Goal: Task Accomplishment & Management: Complete application form

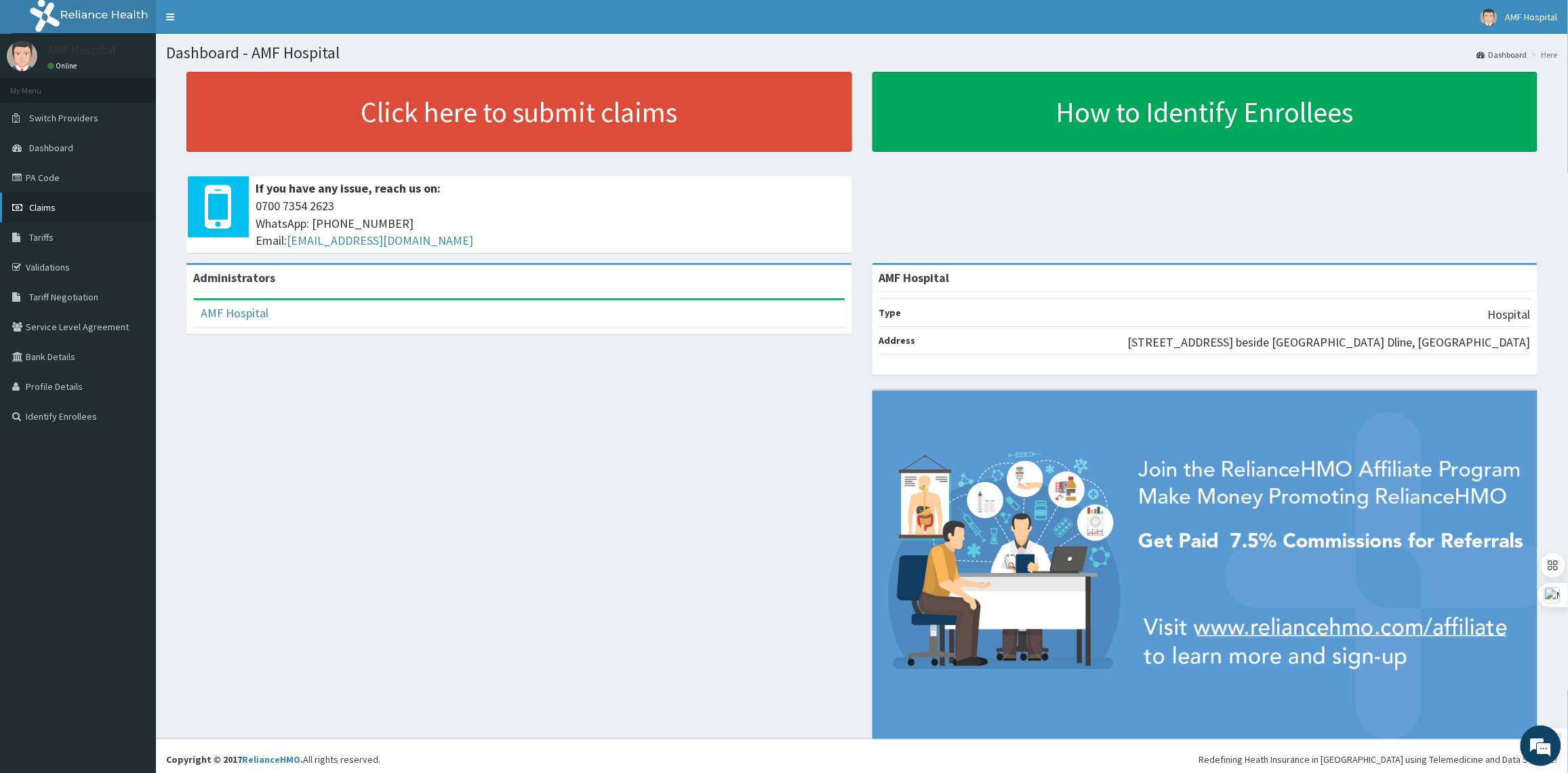
click at [74, 200] on link "Claims" at bounding box center [78, 207] width 155 height 30
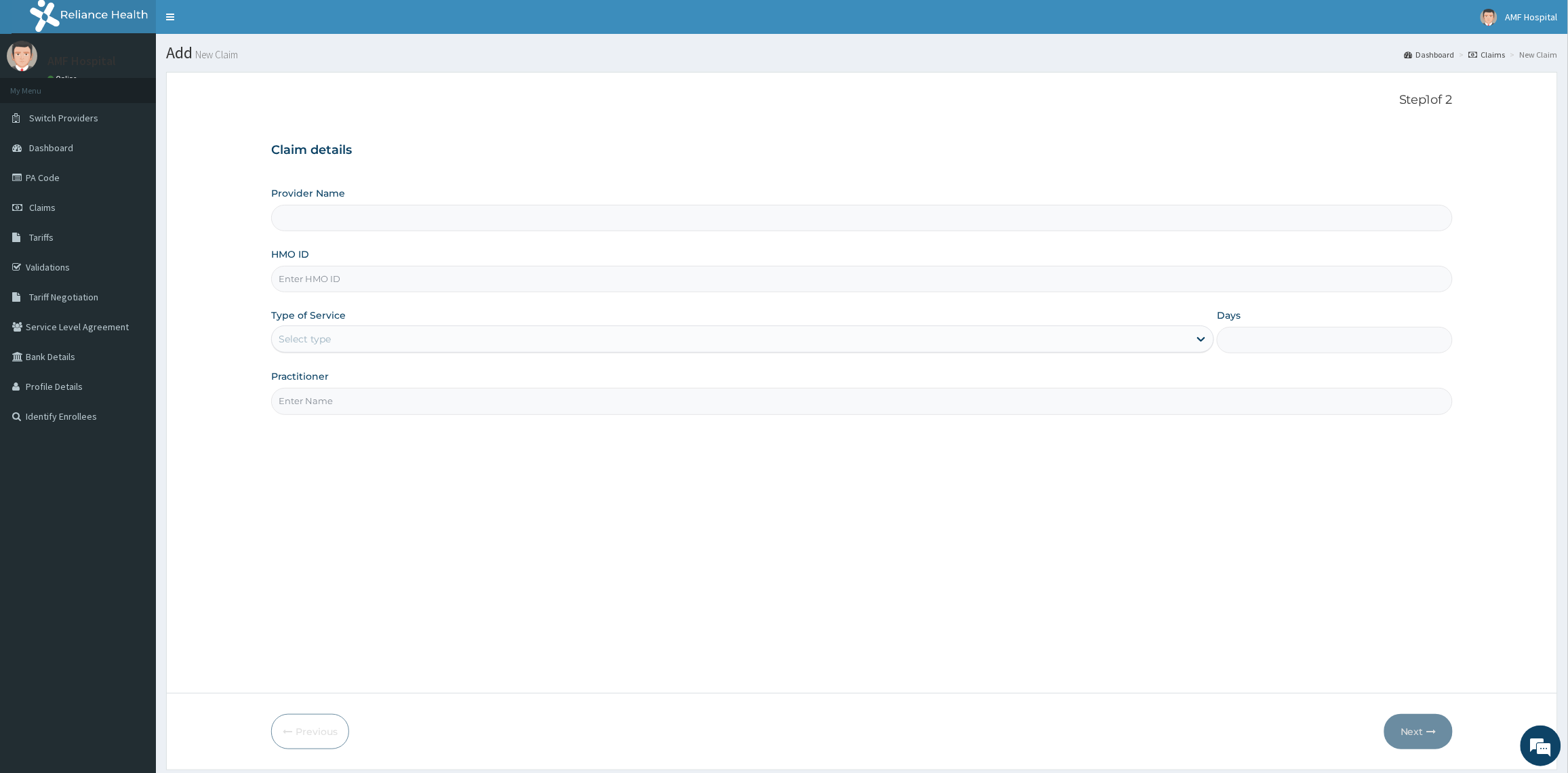
click at [437, 276] on input "HMO ID" at bounding box center [861, 278] width 1181 height 26
type input "AMF Hospital"
paste input "sfa/10996/A"
type input "sfa/10996/A"
click at [839, 354] on div "Type of Service Select type" at bounding box center [742, 330] width 943 height 44
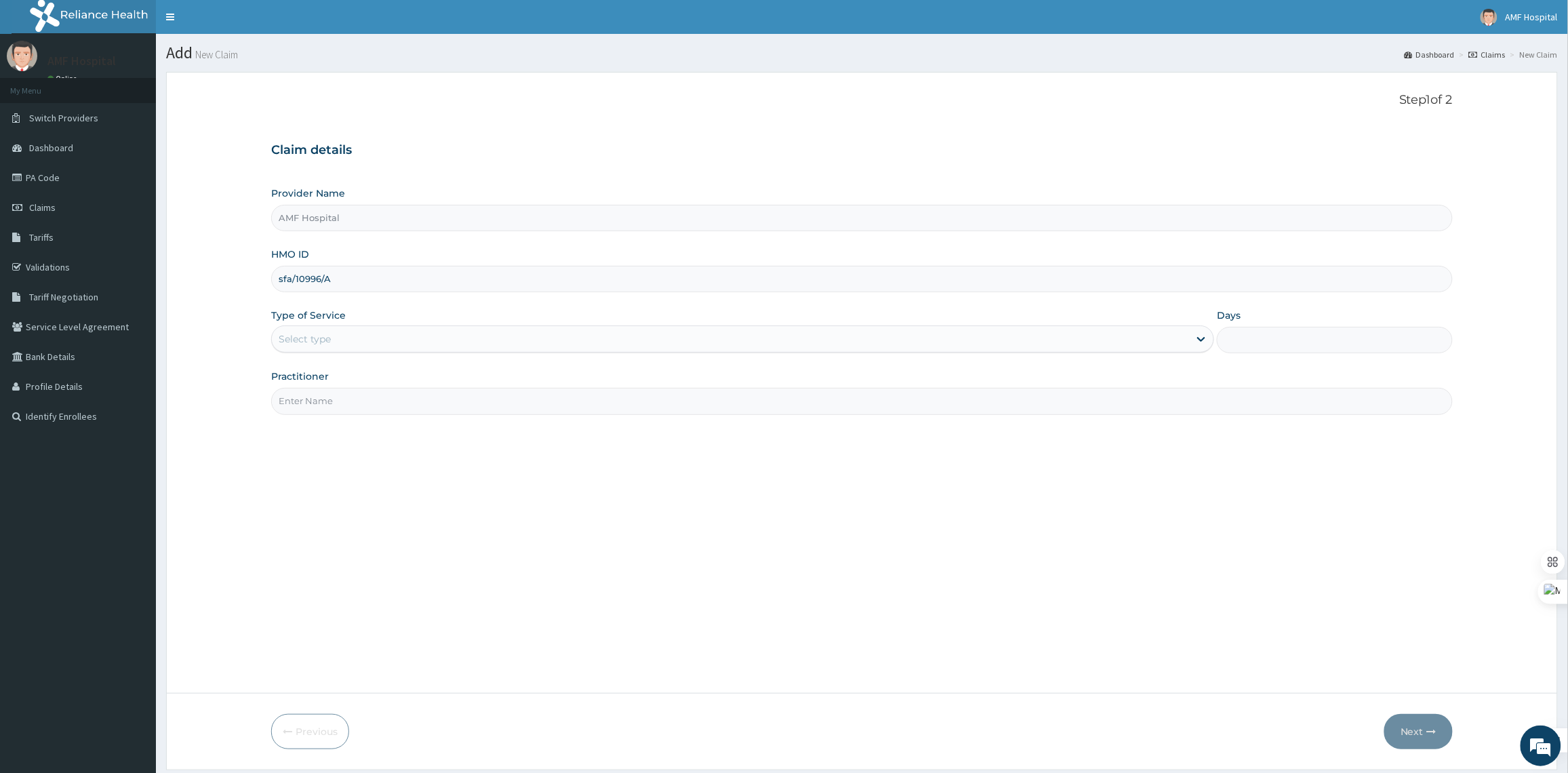
click at [982, 350] on div "Select type" at bounding box center [730, 339] width 917 height 22
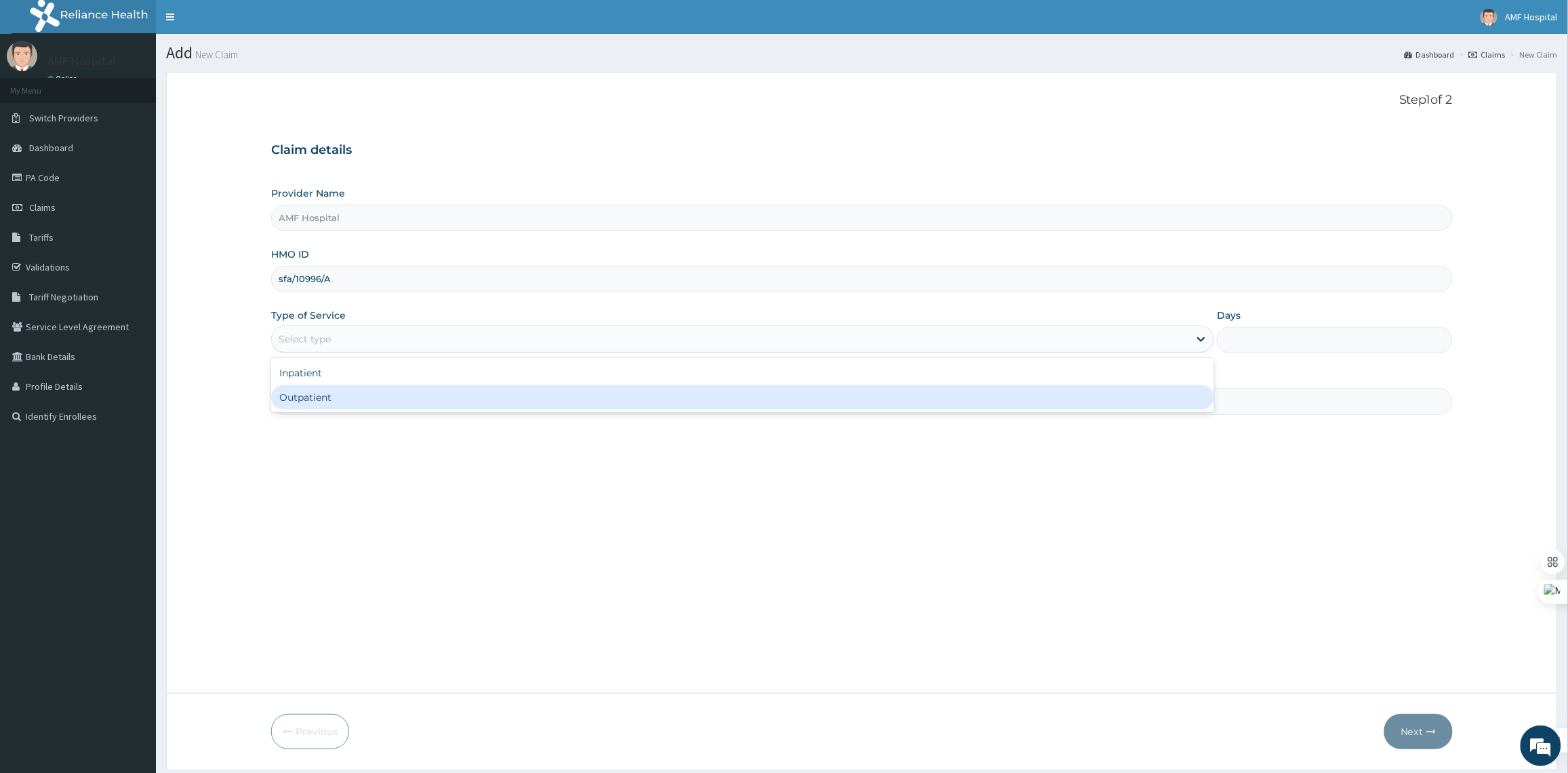
drag, startPoint x: 871, startPoint y: 401, endPoint x: 878, endPoint y: 399, distance: 7.3
click at [871, 401] on div "Outpatient" at bounding box center [742, 397] width 943 height 24
type input "1"
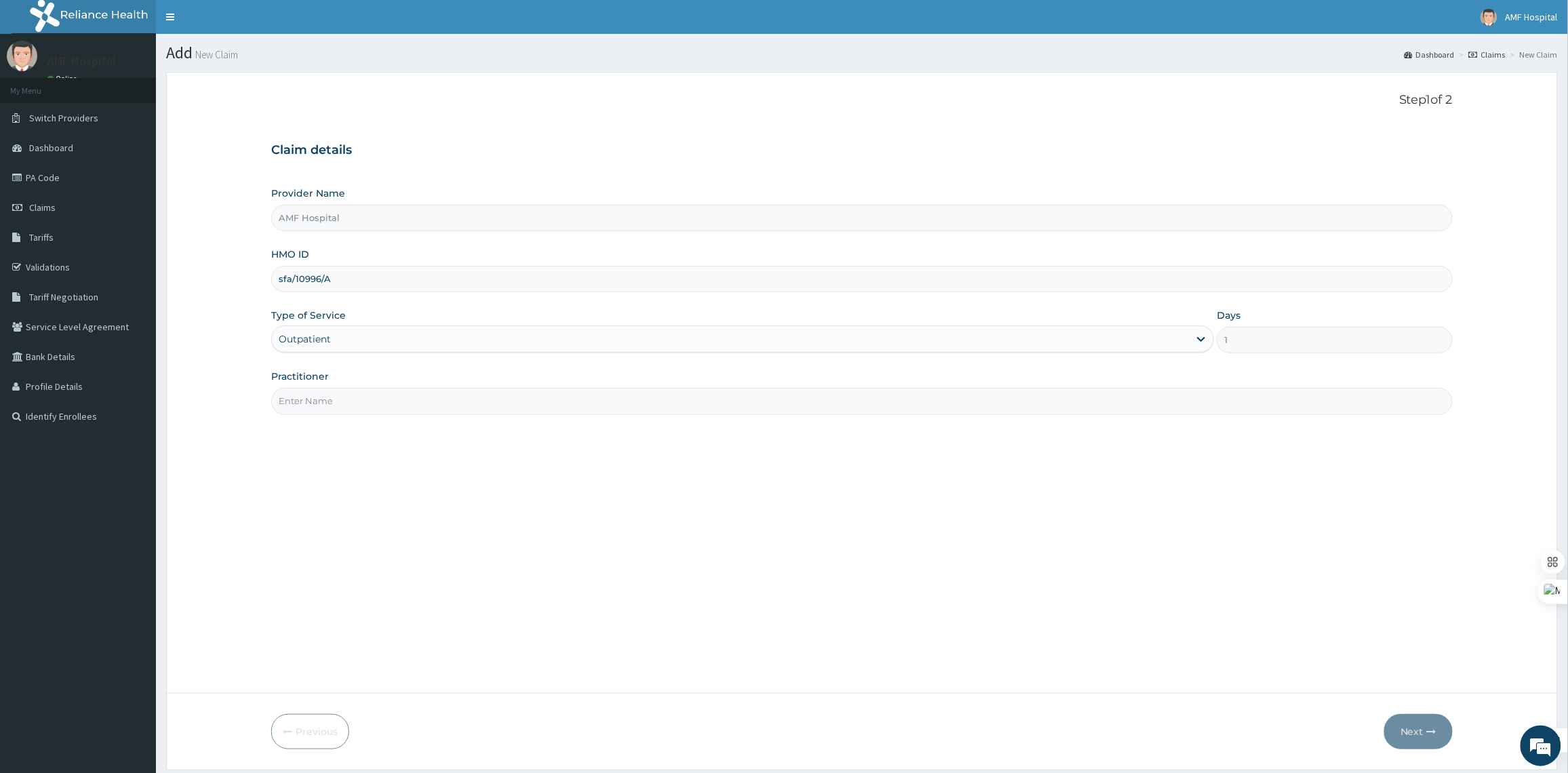
click at [1163, 408] on input "Practitioner" at bounding box center [861, 401] width 1181 height 26
type input "EZE MICHAEL"
click at [1424, 733] on button "Next" at bounding box center [1418, 731] width 69 height 35
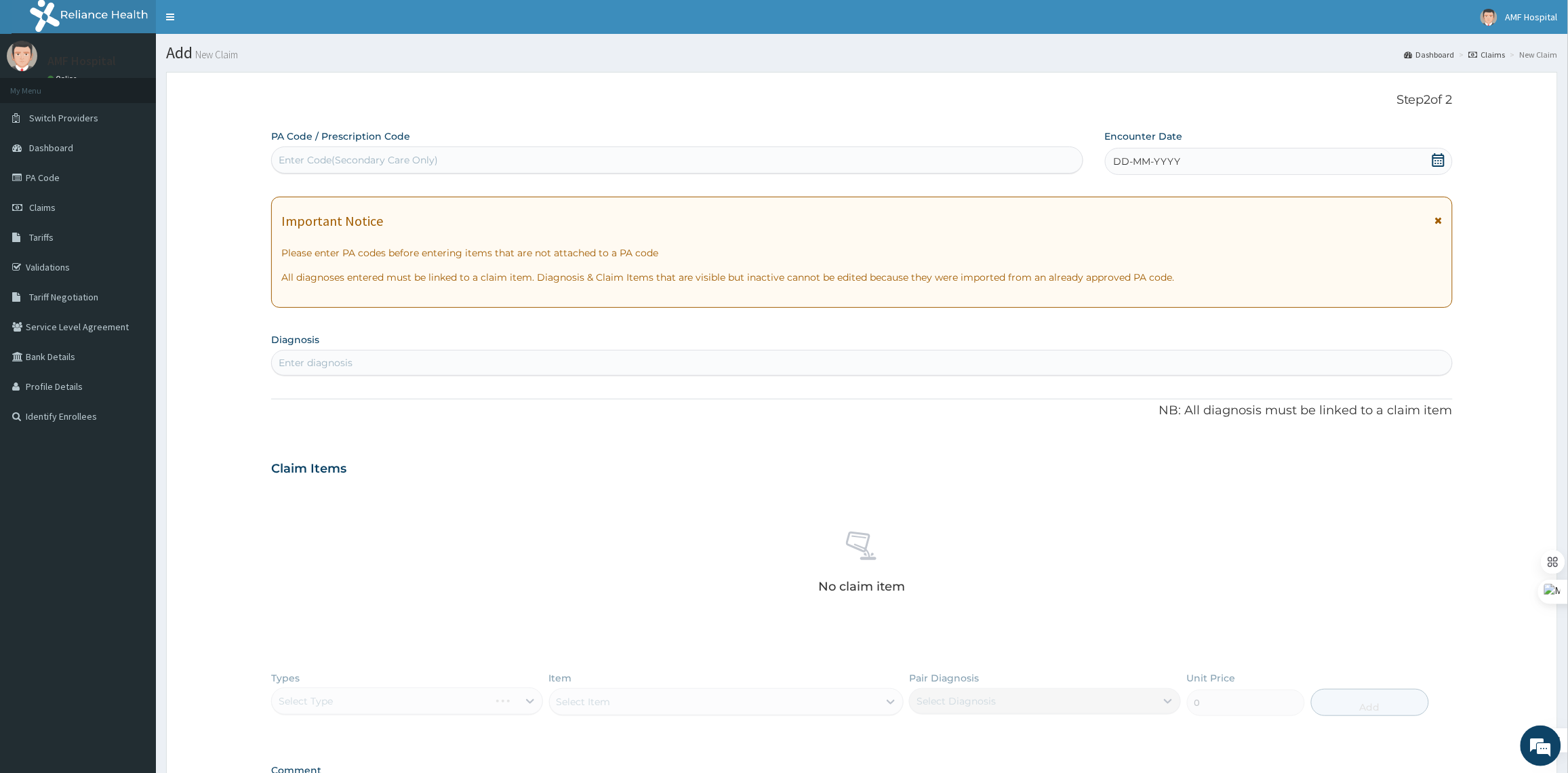
click at [1434, 159] on icon at bounding box center [1438, 159] width 14 height 14
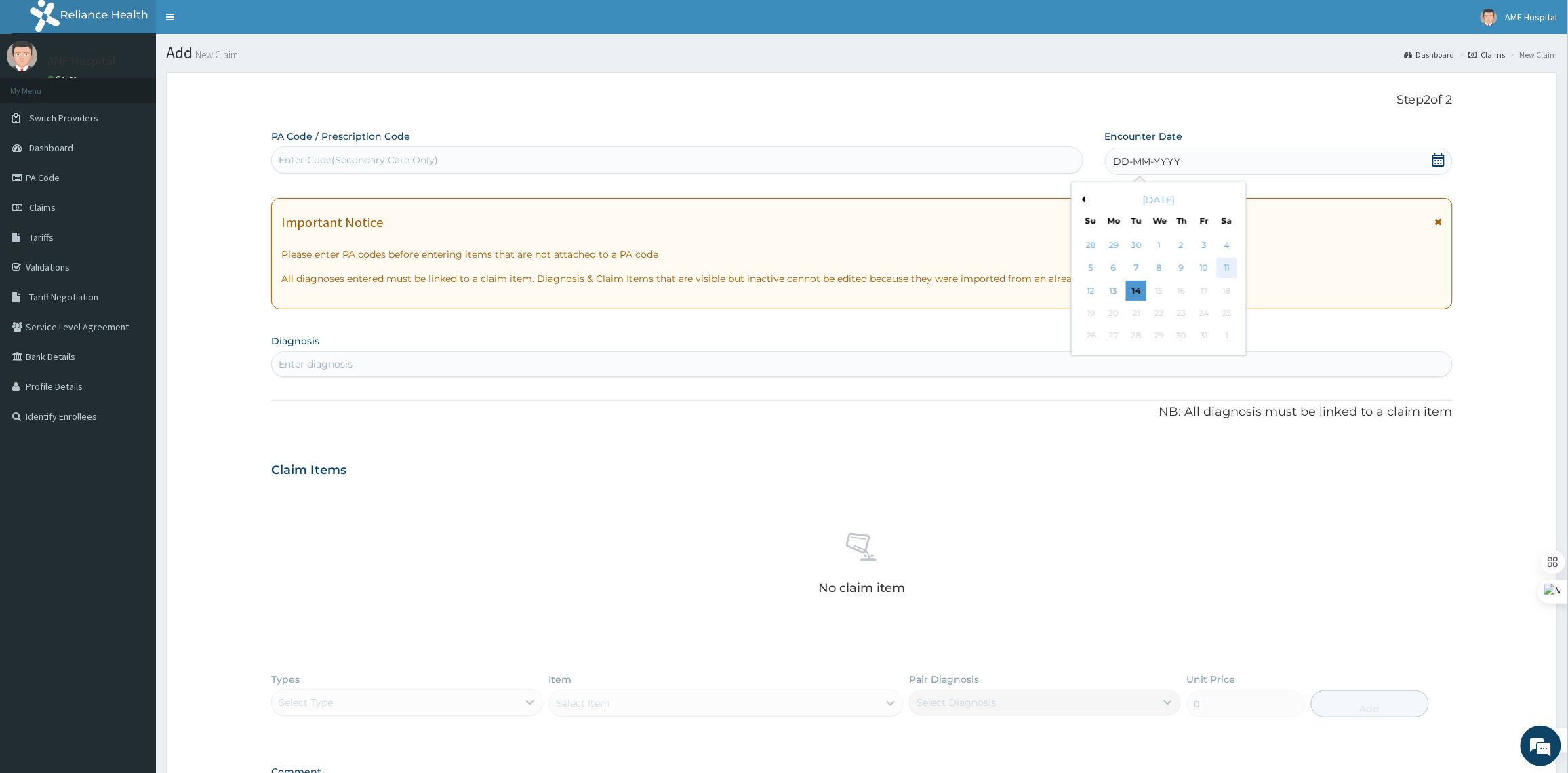
click at [1217, 259] on div "11" at bounding box center [1225, 269] width 20 height 20
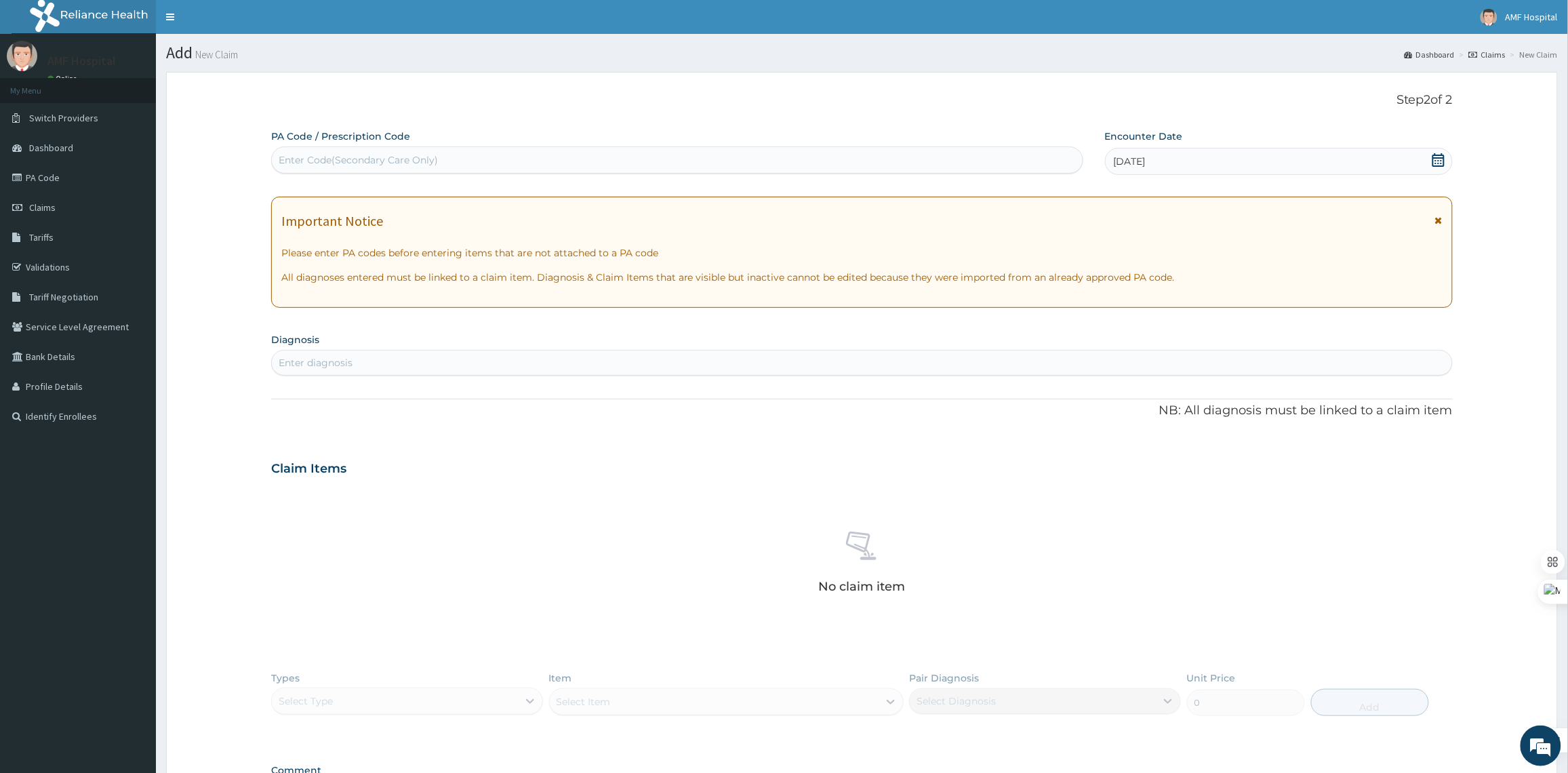
click at [415, 351] on div "Enter diagnosis" at bounding box center [861, 363] width 1181 height 25
type input "MALARIA"
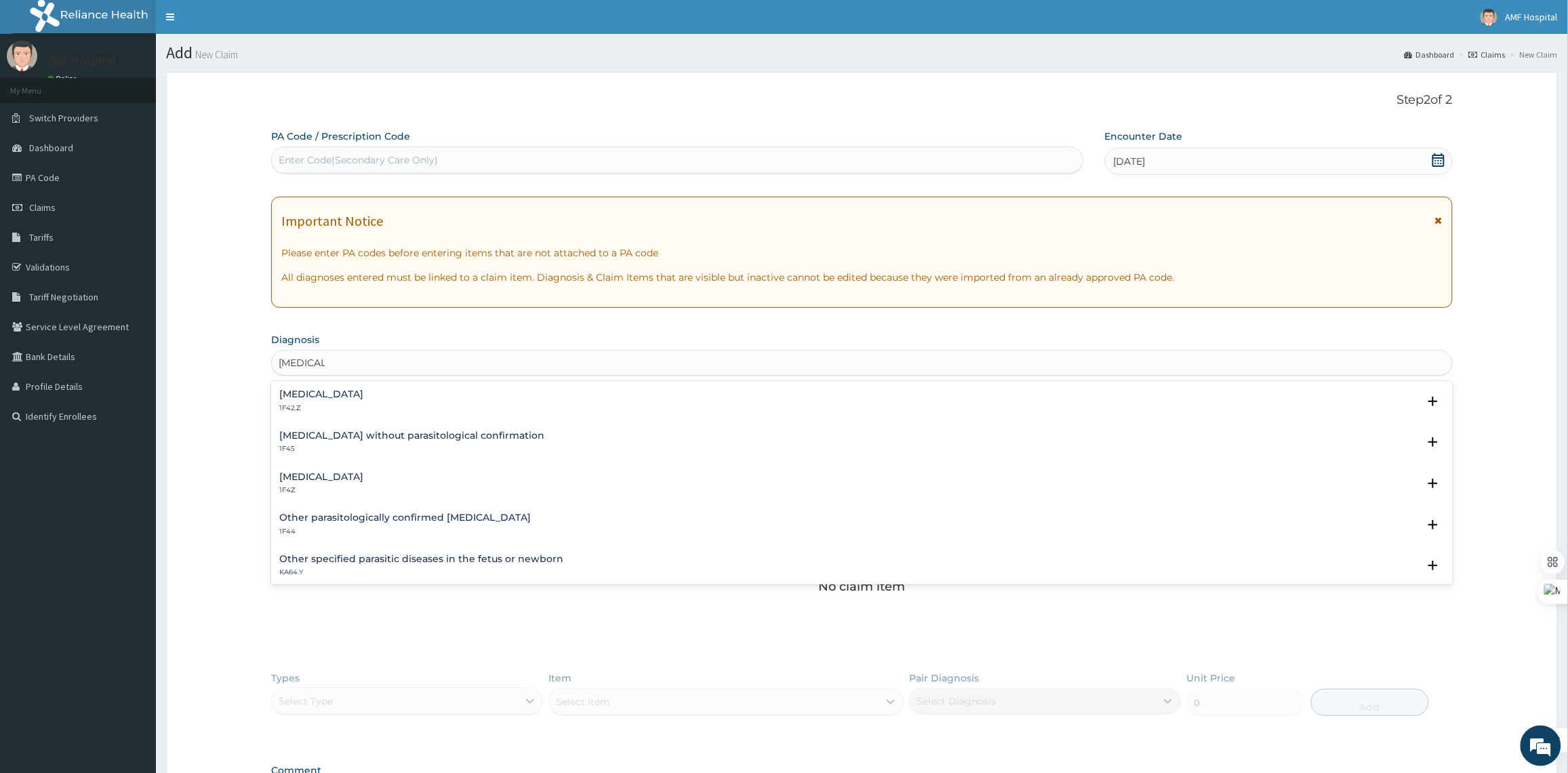
click at [432, 483] on div "Malaria, unspecified 1F4Z" at bounding box center [861, 484] width 1165 height 24
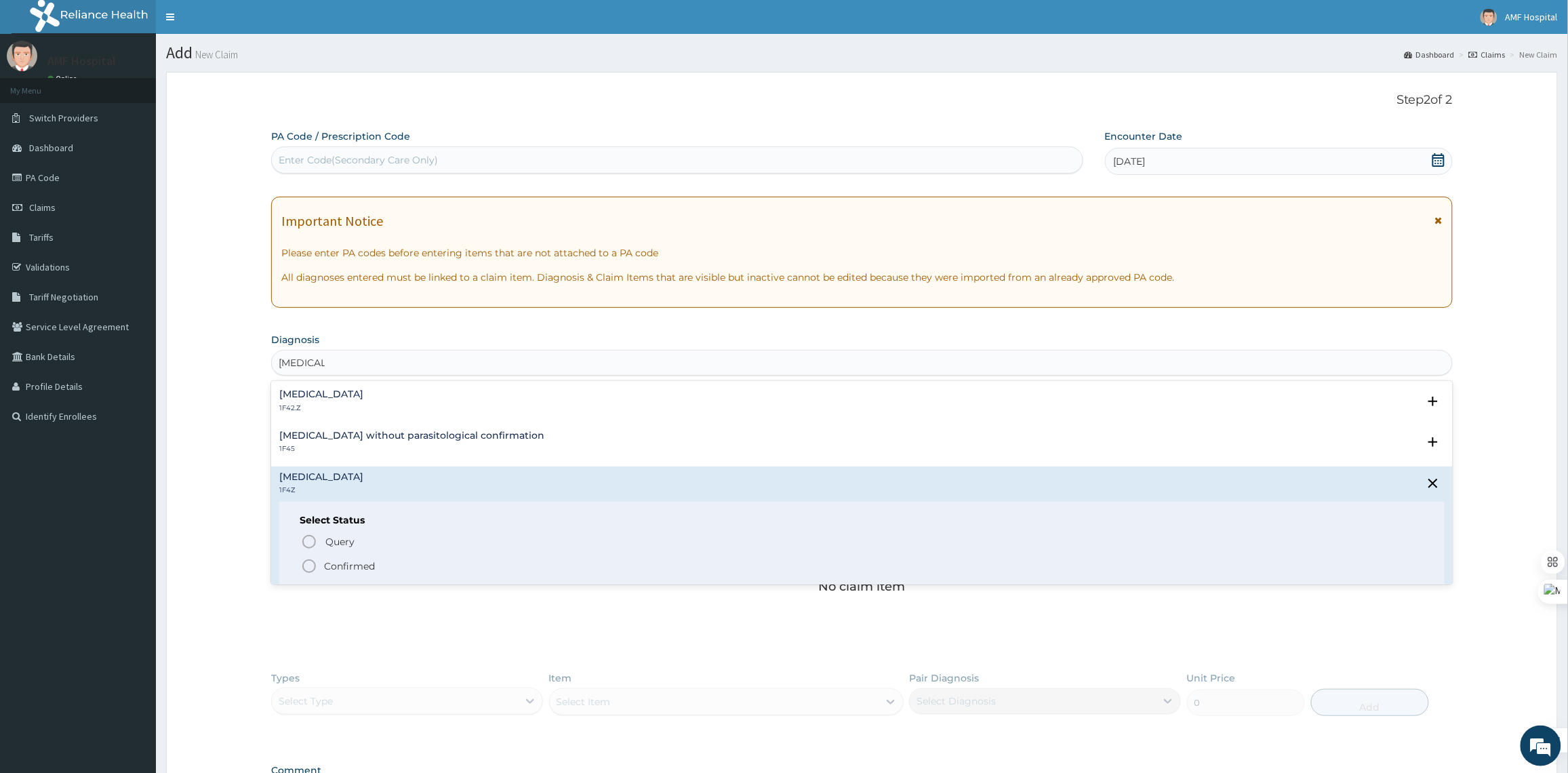
click at [313, 568] on icon "status option filled" at bounding box center [309, 566] width 16 height 16
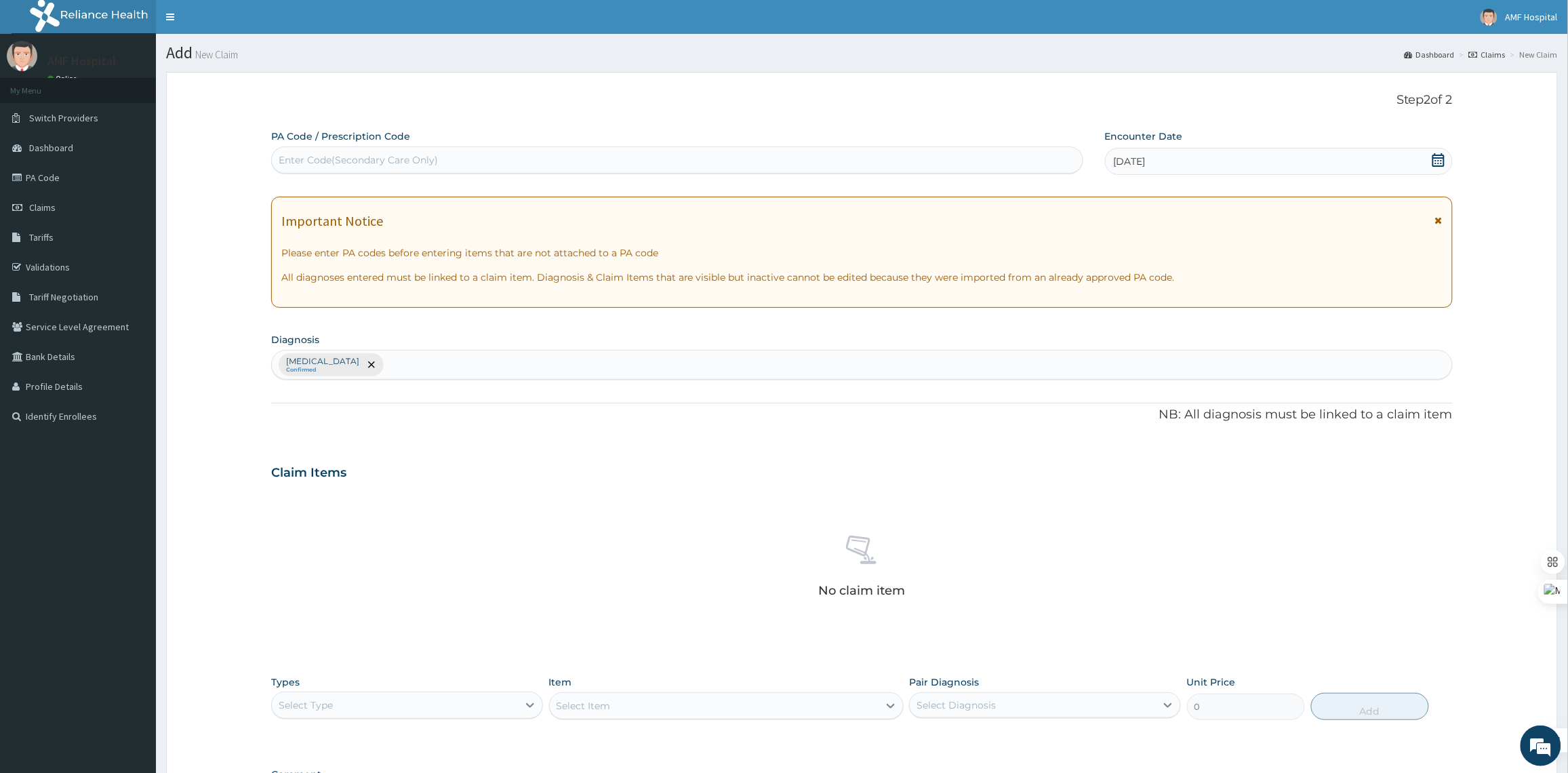
click at [589, 340] on section "Diagnosis option Malaria, unspecified, selected. Select is focused ,type to ref…" at bounding box center [861, 354] width 1181 height 50
click at [583, 364] on div "Malaria, unspecified Confirmed" at bounding box center [862, 364] width 1180 height 28
type input "Y"
type input "TYPHOID"
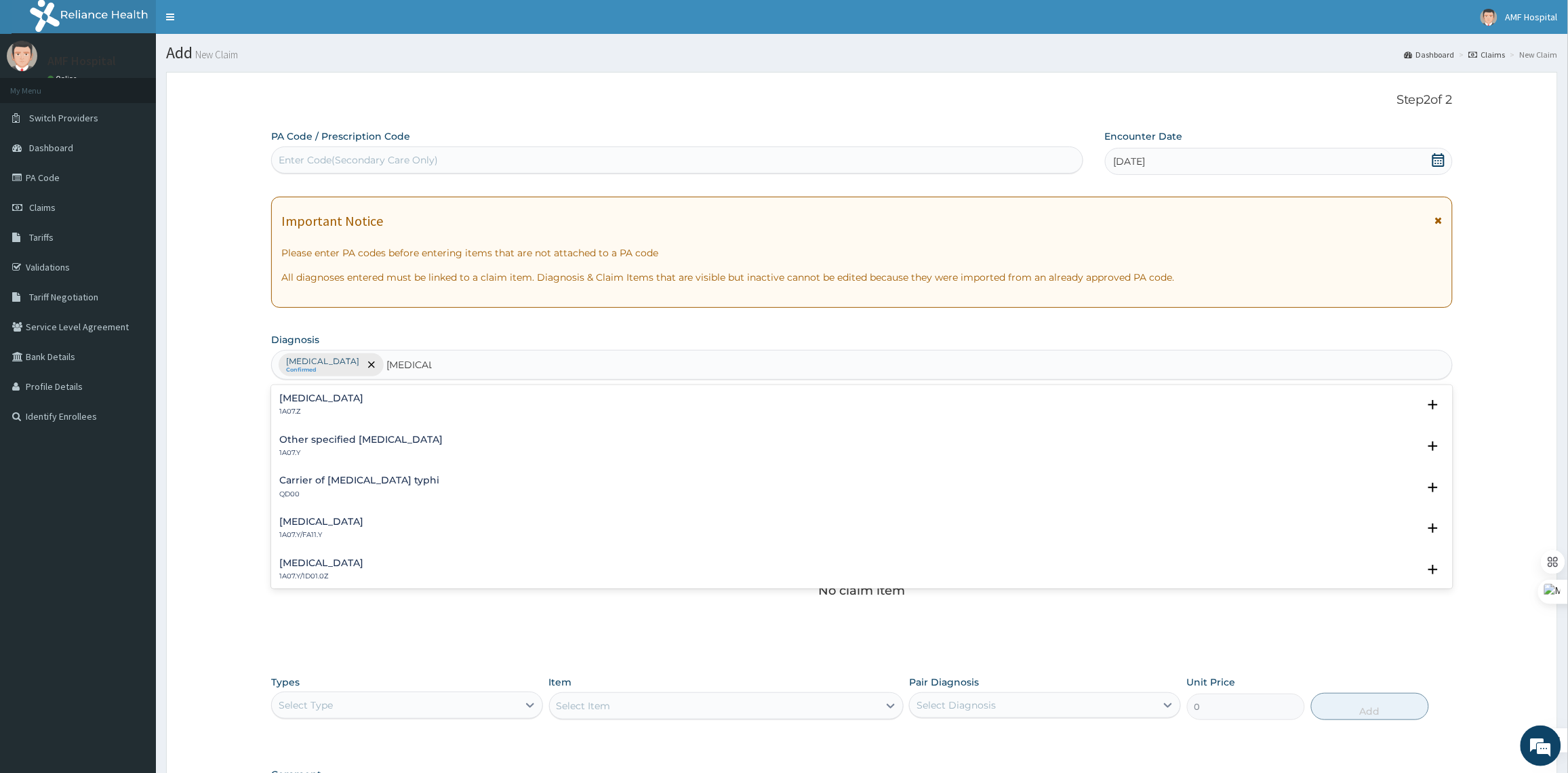
click at [536, 418] on div "Typhoid fever, unspecified 1A07.Z Select Status Query Query covers suspected (?…" at bounding box center [861, 409] width 1165 height 31
click at [292, 391] on div "Typhoid fever, unspecified 1A07.Z Select Status Query Query covers suspected (?…" at bounding box center [861, 409] width 1181 height 42
click at [321, 402] on h4 "Typhoid fever, unspecified" at bounding box center [321, 398] width 84 height 10
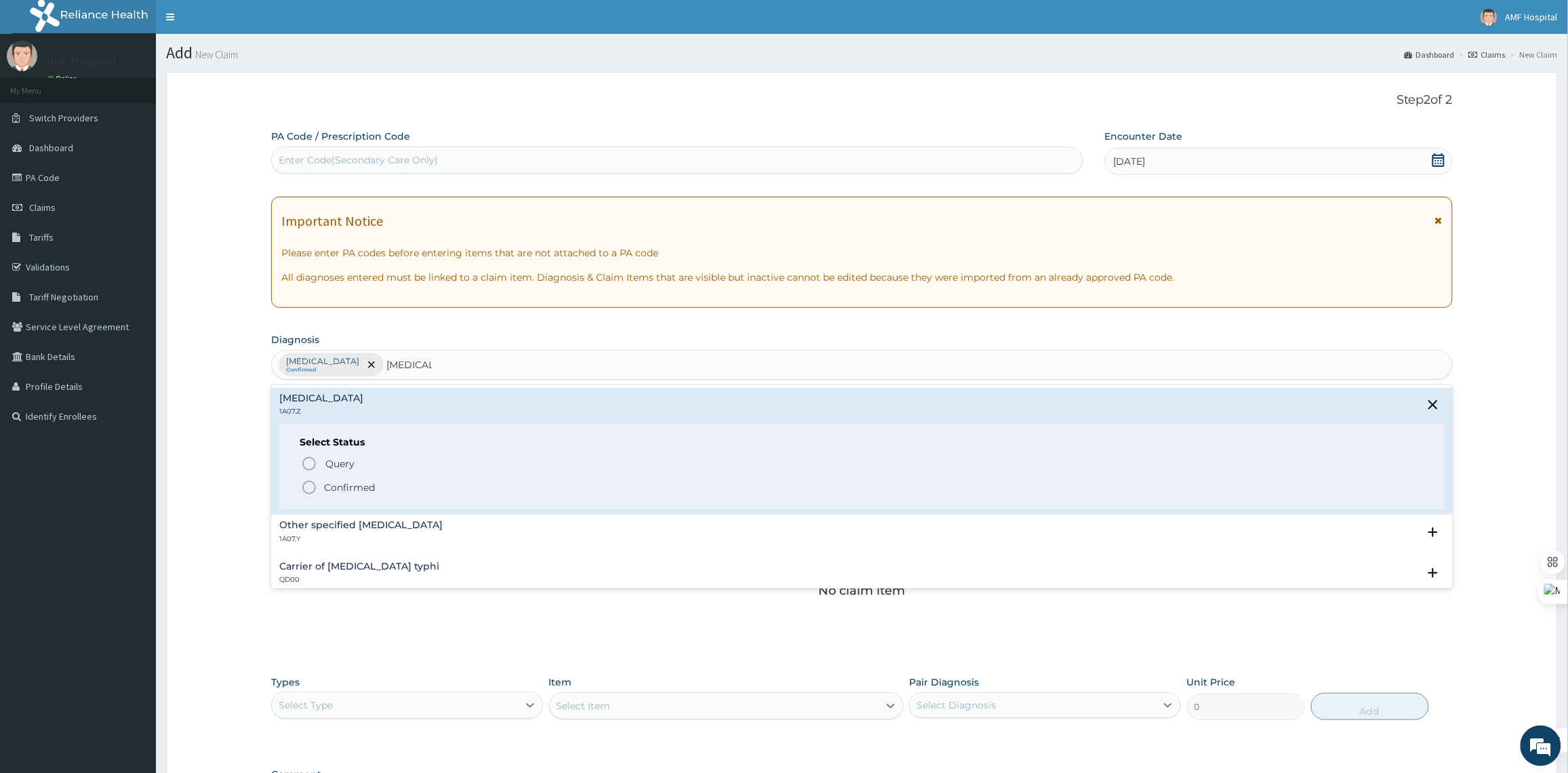
click at [312, 492] on icon "status option filled" at bounding box center [309, 487] width 16 height 16
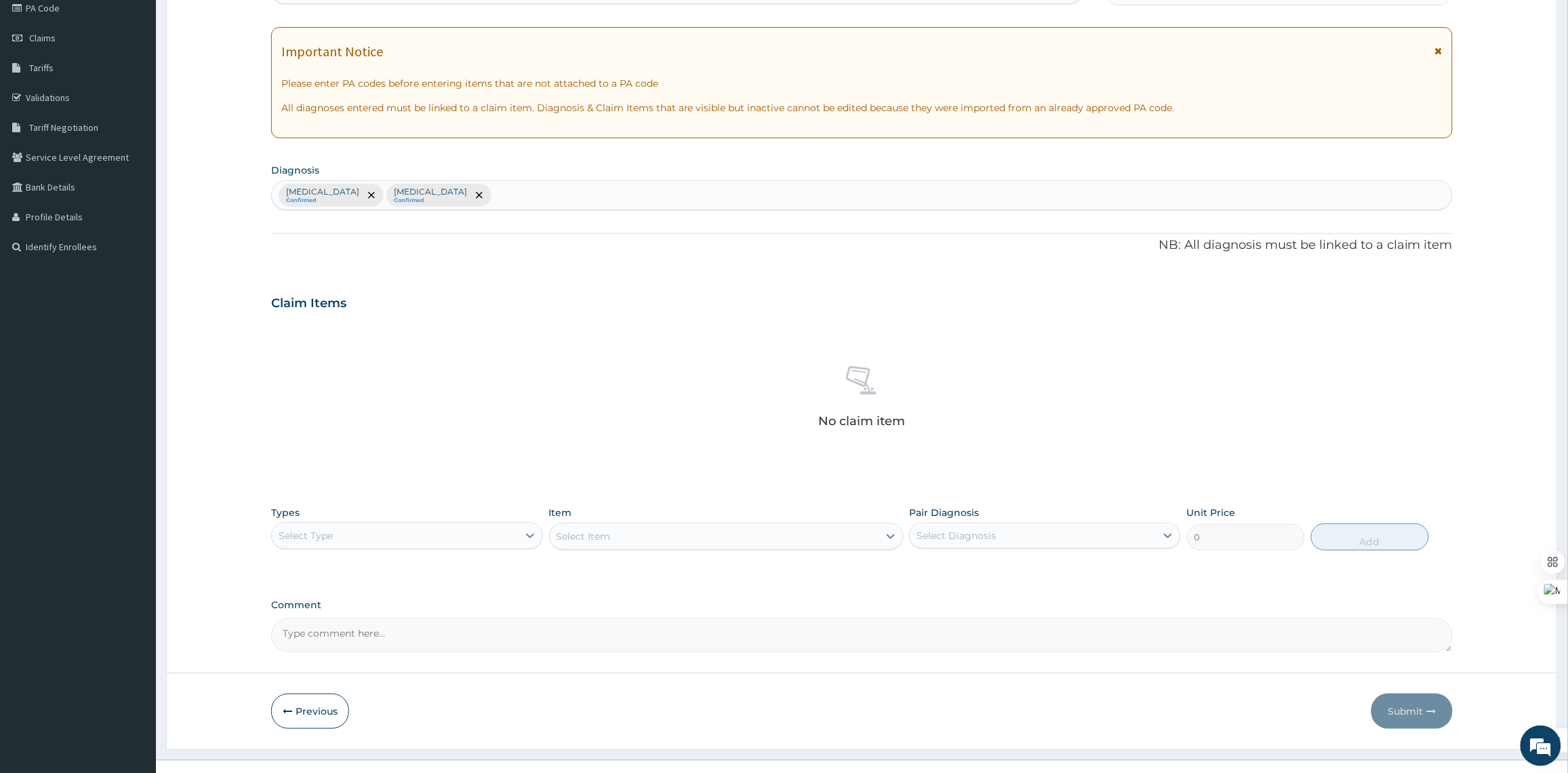
scroll to position [192, 0]
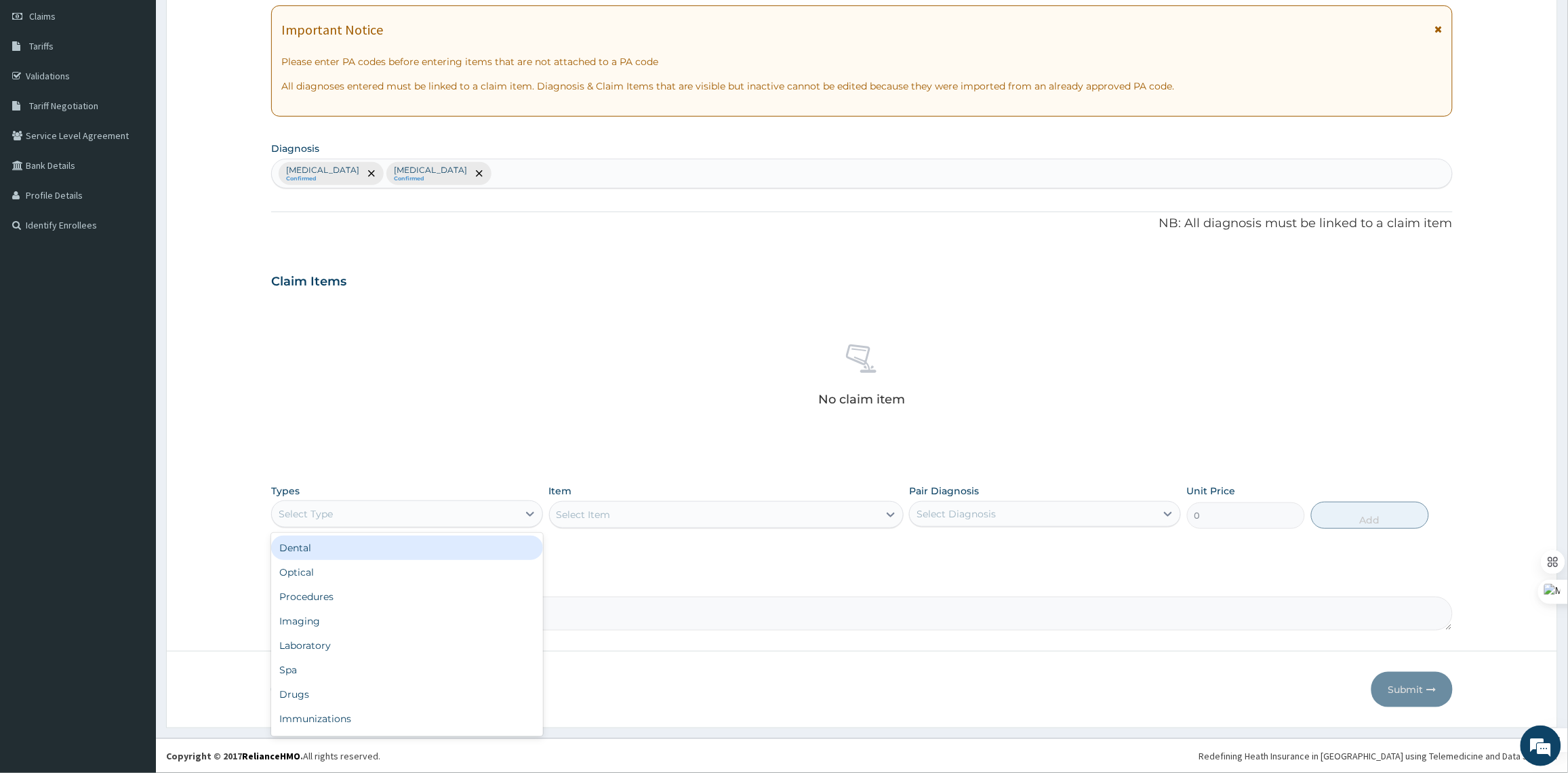
click at [505, 519] on div "Select Type" at bounding box center [395, 514] width 246 height 22
click at [459, 584] on div "Procedures" at bounding box center [407, 596] width 272 height 24
click at [668, 514] on div "Select Item" at bounding box center [726, 514] width 354 height 27
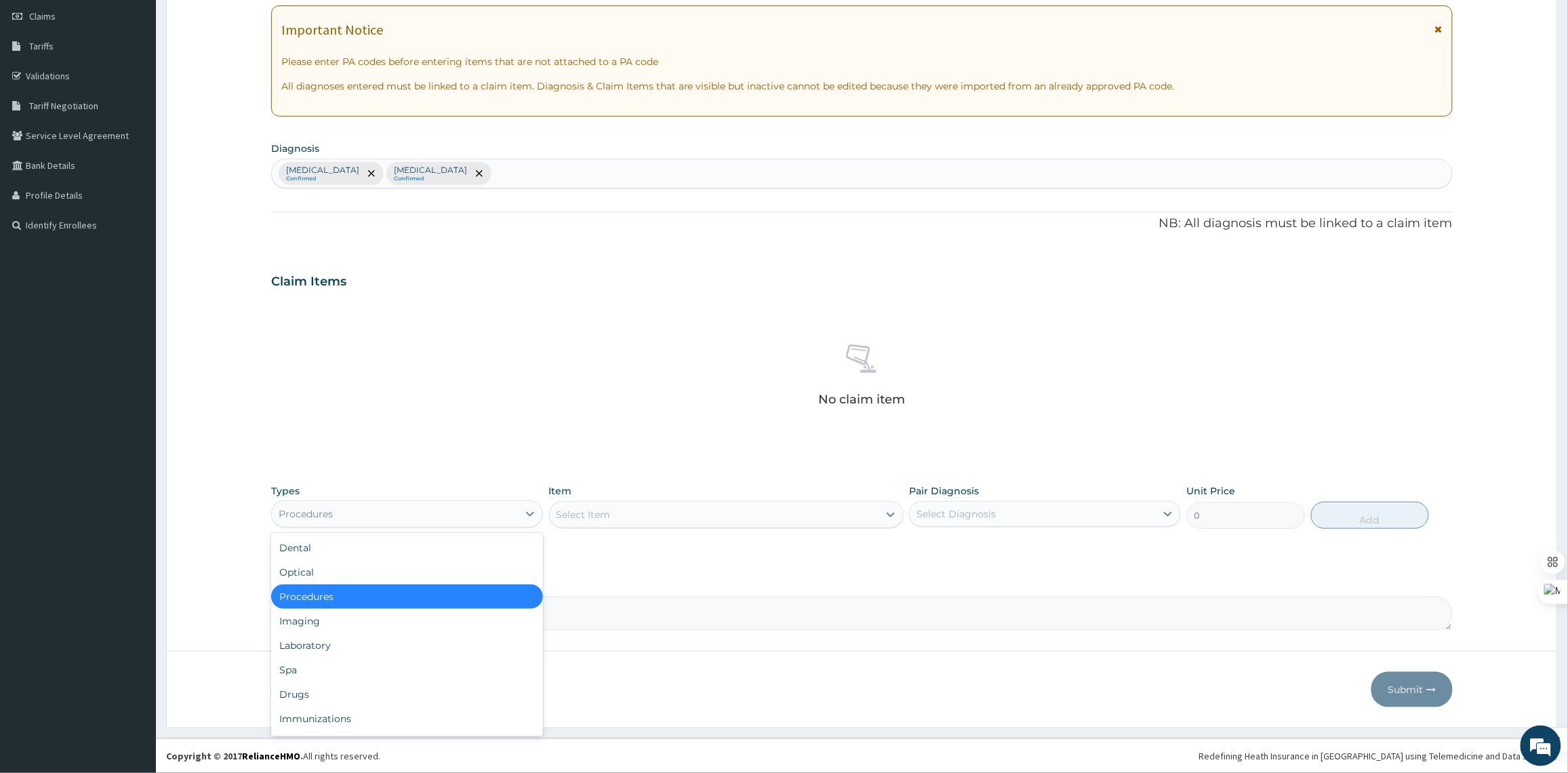
click at [442, 505] on div "Procedures" at bounding box center [395, 514] width 246 height 22
click at [351, 689] on div "Drugs" at bounding box center [407, 693] width 272 height 24
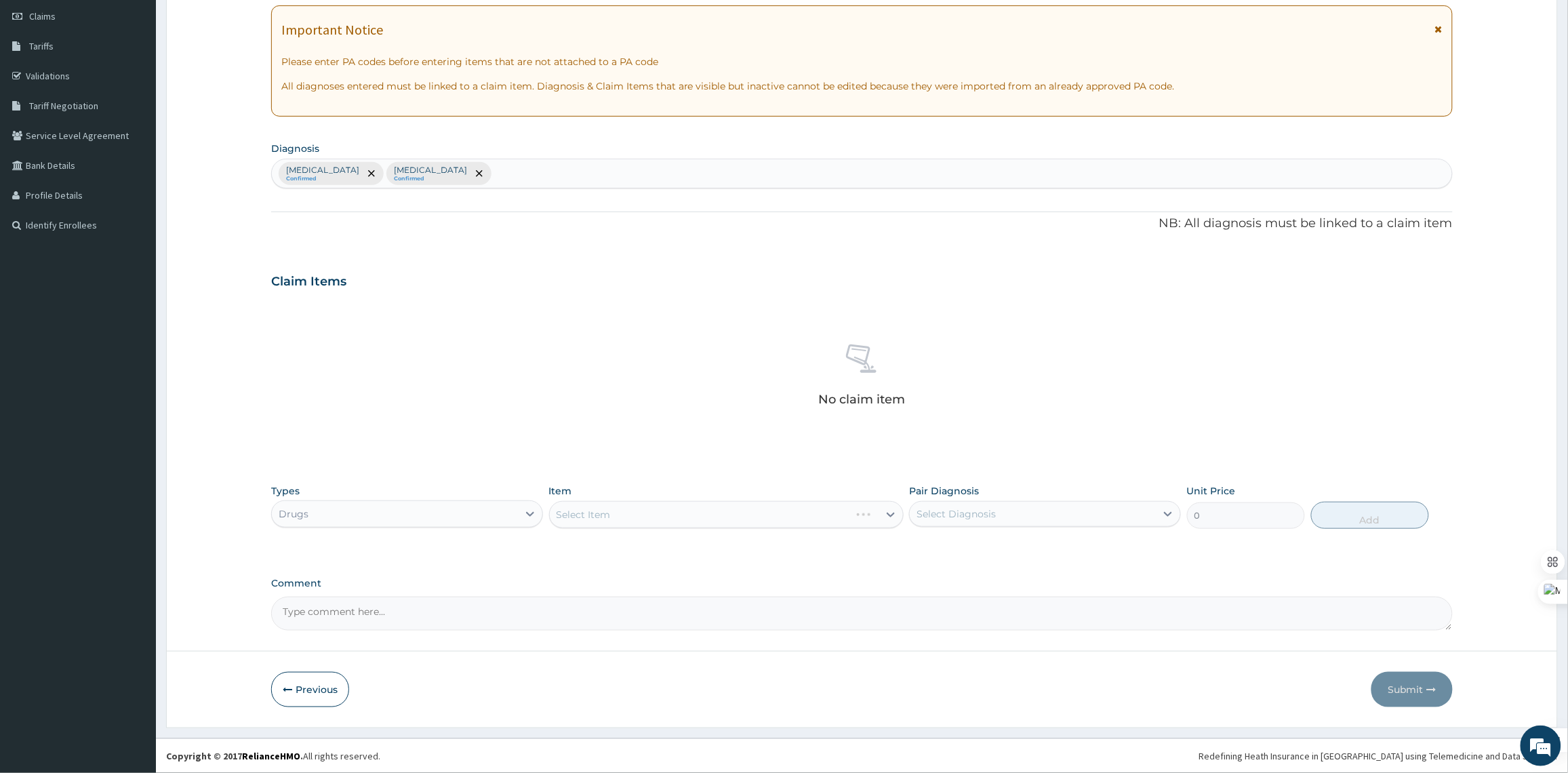
click at [795, 521] on div "Select Item" at bounding box center [726, 514] width 354 height 27
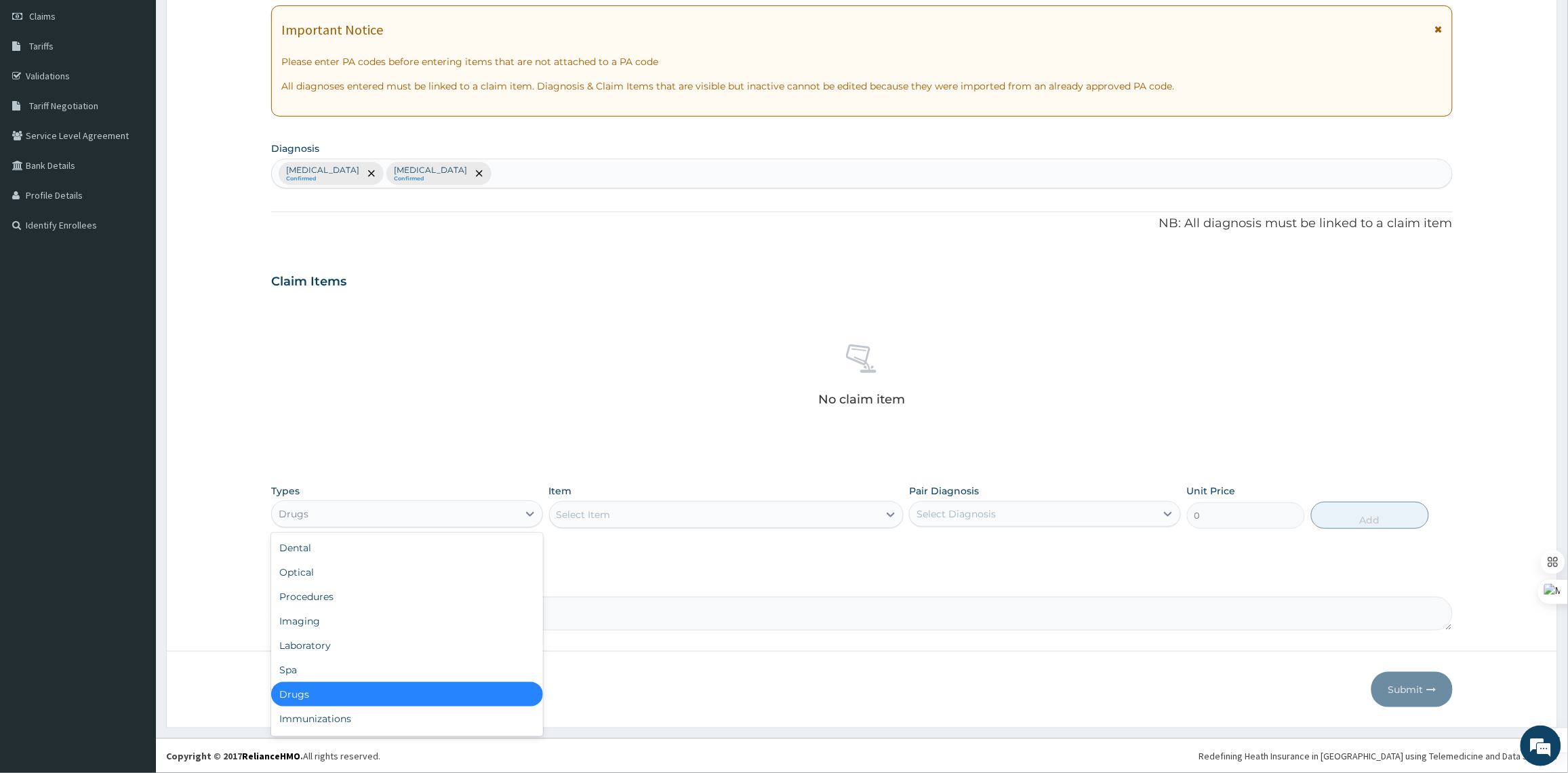
click at [468, 521] on div "Drugs" at bounding box center [395, 514] width 246 height 22
click at [448, 604] on div "Procedures" at bounding box center [407, 596] width 272 height 24
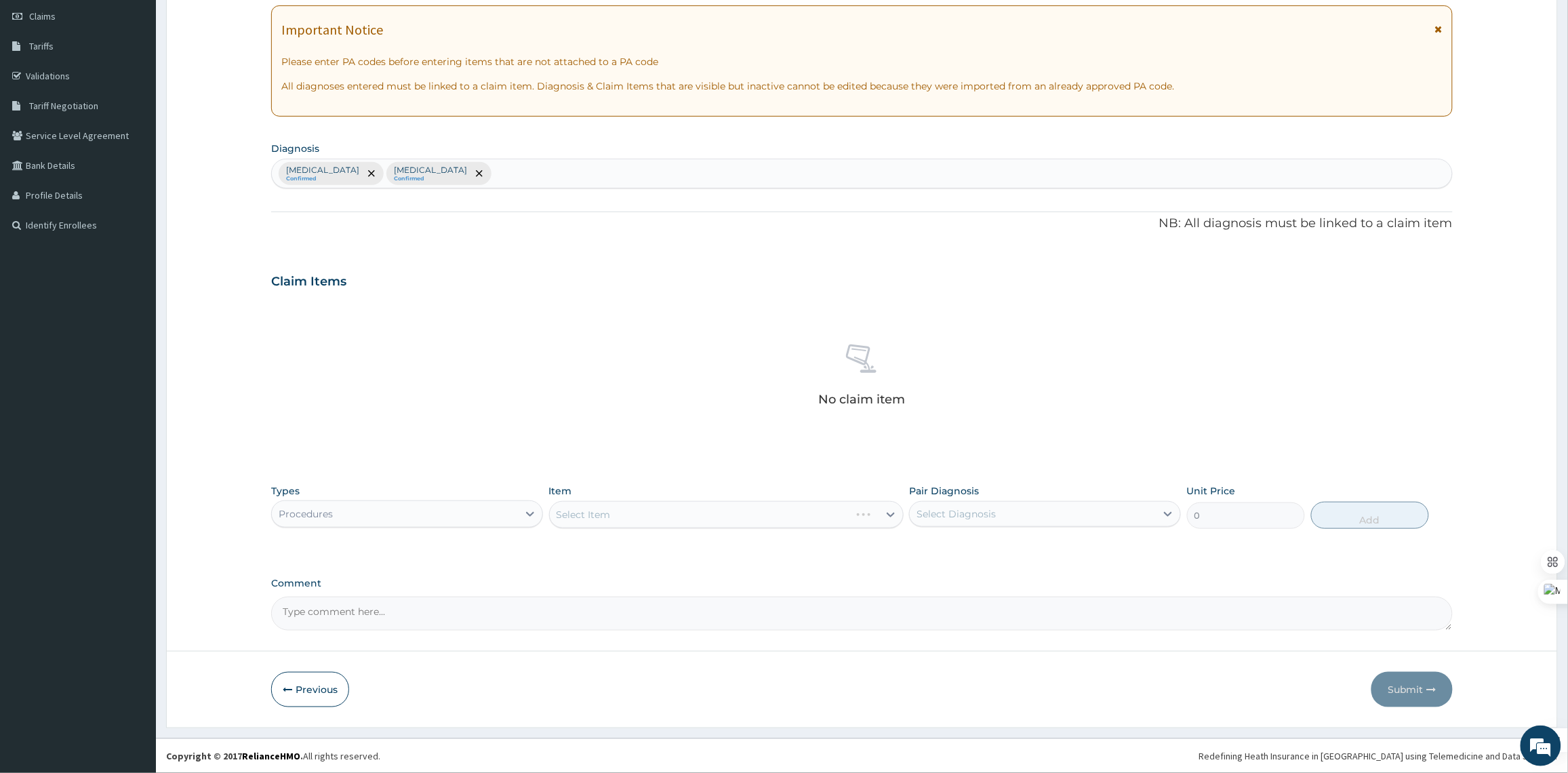
click at [784, 507] on div "Select Item" at bounding box center [726, 514] width 354 height 27
click at [784, 514] on div "Select Item" at bounding box center [726, 514] width 354 height 27
click at [784, 514] on div "Select Item" at bounding box center [714, 514] width 329 height 22
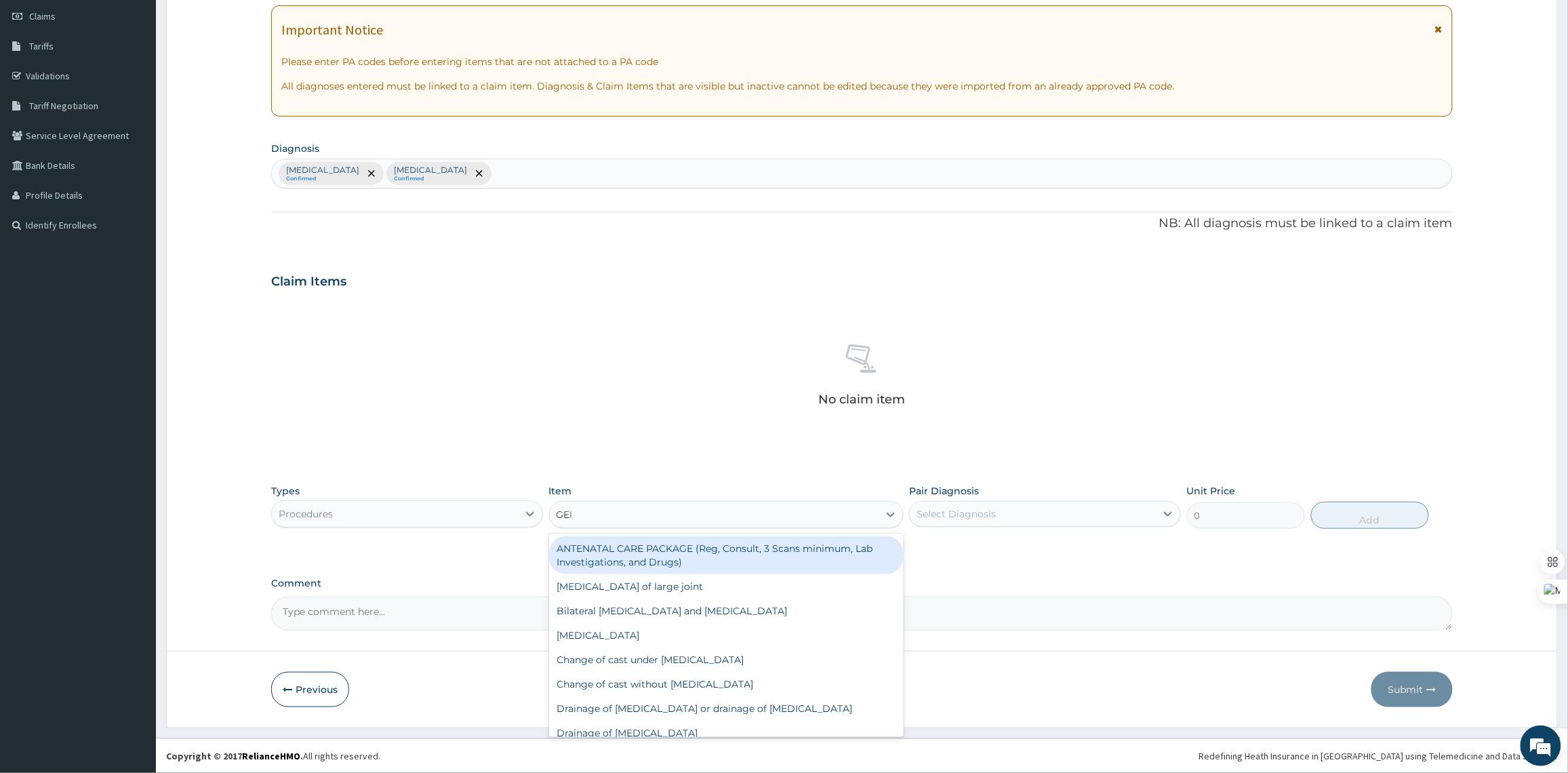
type input "GENE"
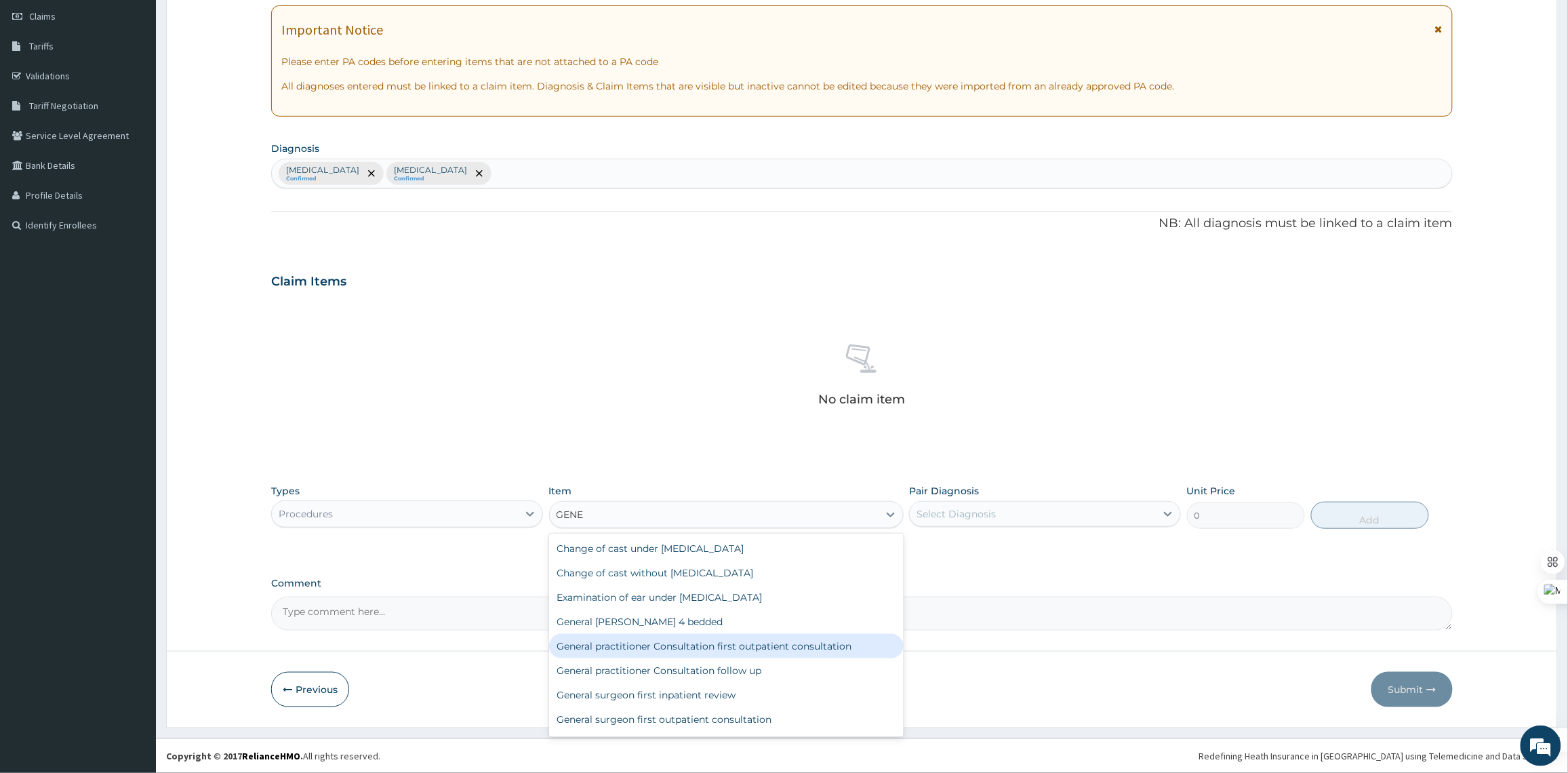
click at [852, 647] on div "General practitioner Consultation first outpatient consultation" at bounding box center [726, 646] width 354 height 24
type input "3547.5"
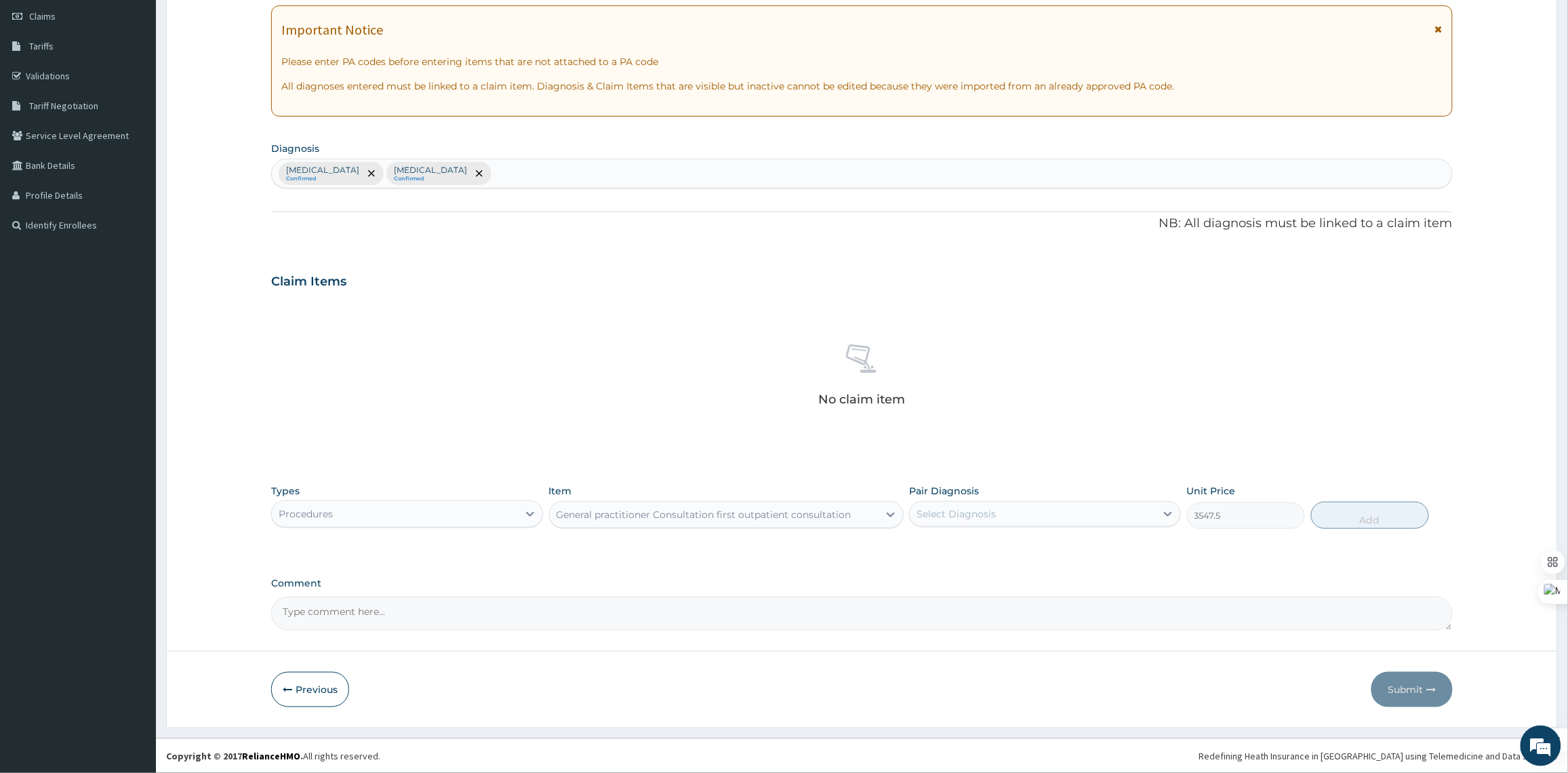
click at [1106, 513] on div "Select Diagnosis" at bounding box center [1032, 514] width 246 height 22
click at [925, 547] on input "checkbox" at bounding box center [922, 548] width 9 height 9
checkbox input "true"
click at [991, 527] on div "Pair Diagnosis Malaria, unspecified" at bounding box center [1045, 505] width 272 height 44
click at [1021, 515] on div "Malaria, unspecified" at bounding box center [1032, 514] width 246 height 23
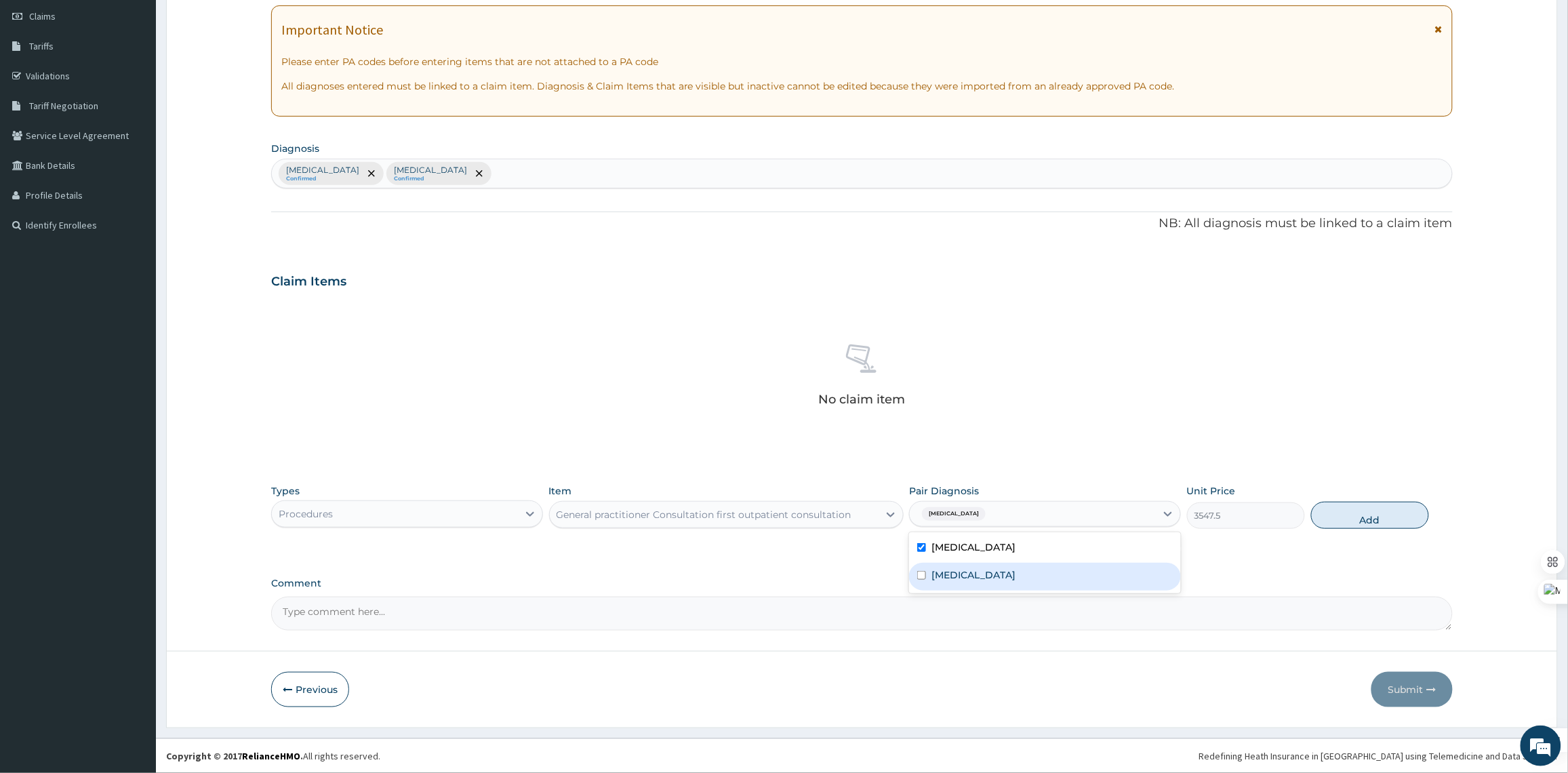
drag, startPoint x: 923, startPoint y: 570, endPoint x: 1205, endPoint y: 578, distance: 282.1
click at [932, 573] on div "Typhoid fever, unspecified" at bounding box center [1045, 576] width 272 height 28
checkbox input "true"
click at [1332, 512] on button "Add" at bounding box center [1369, 515] width 117 height 27
type input "0"
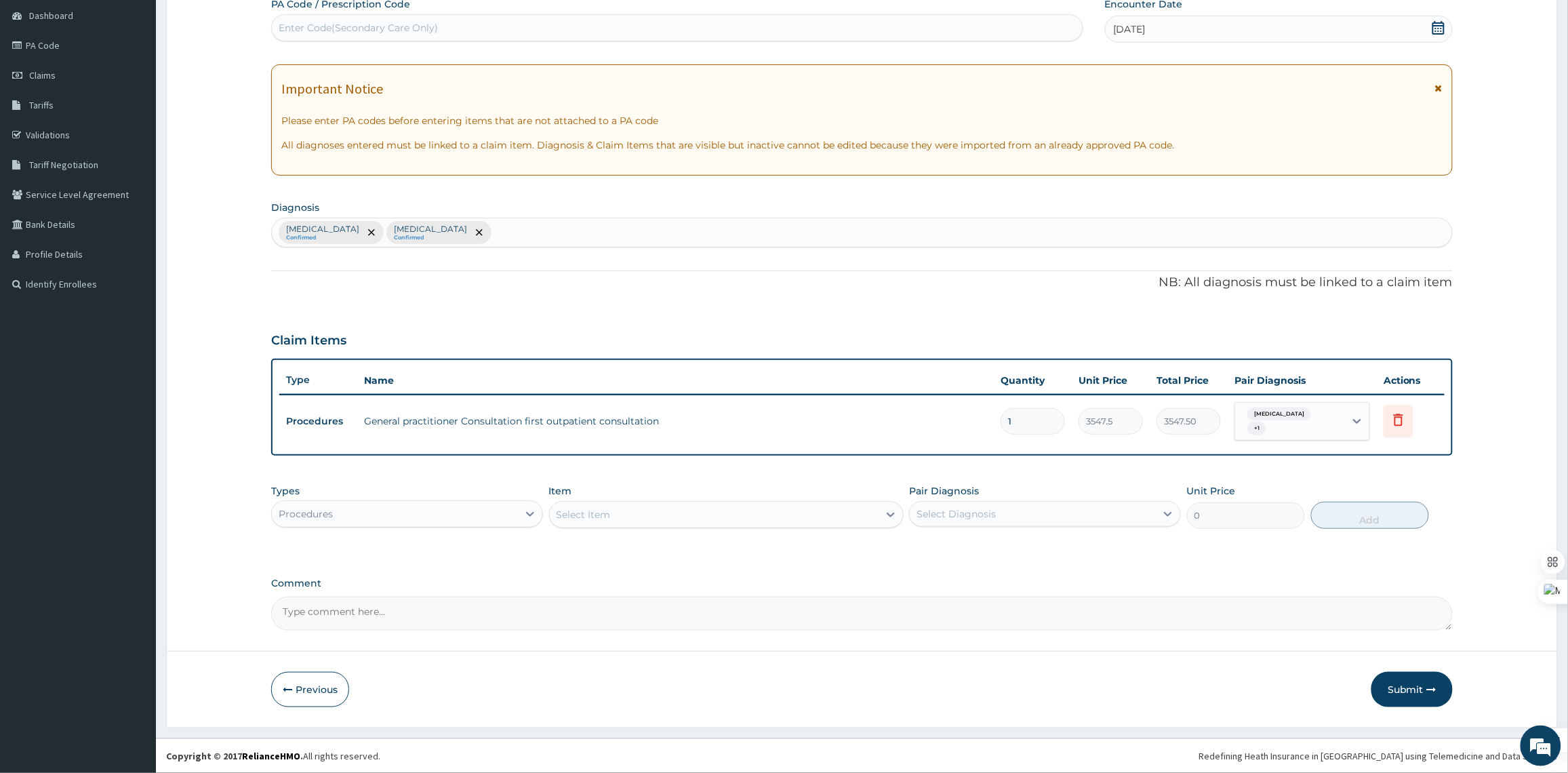
scroll to position [132, 0]
click at [465, 502] on div "Procedures" at bounding box center [407, 514] width 272 height 27
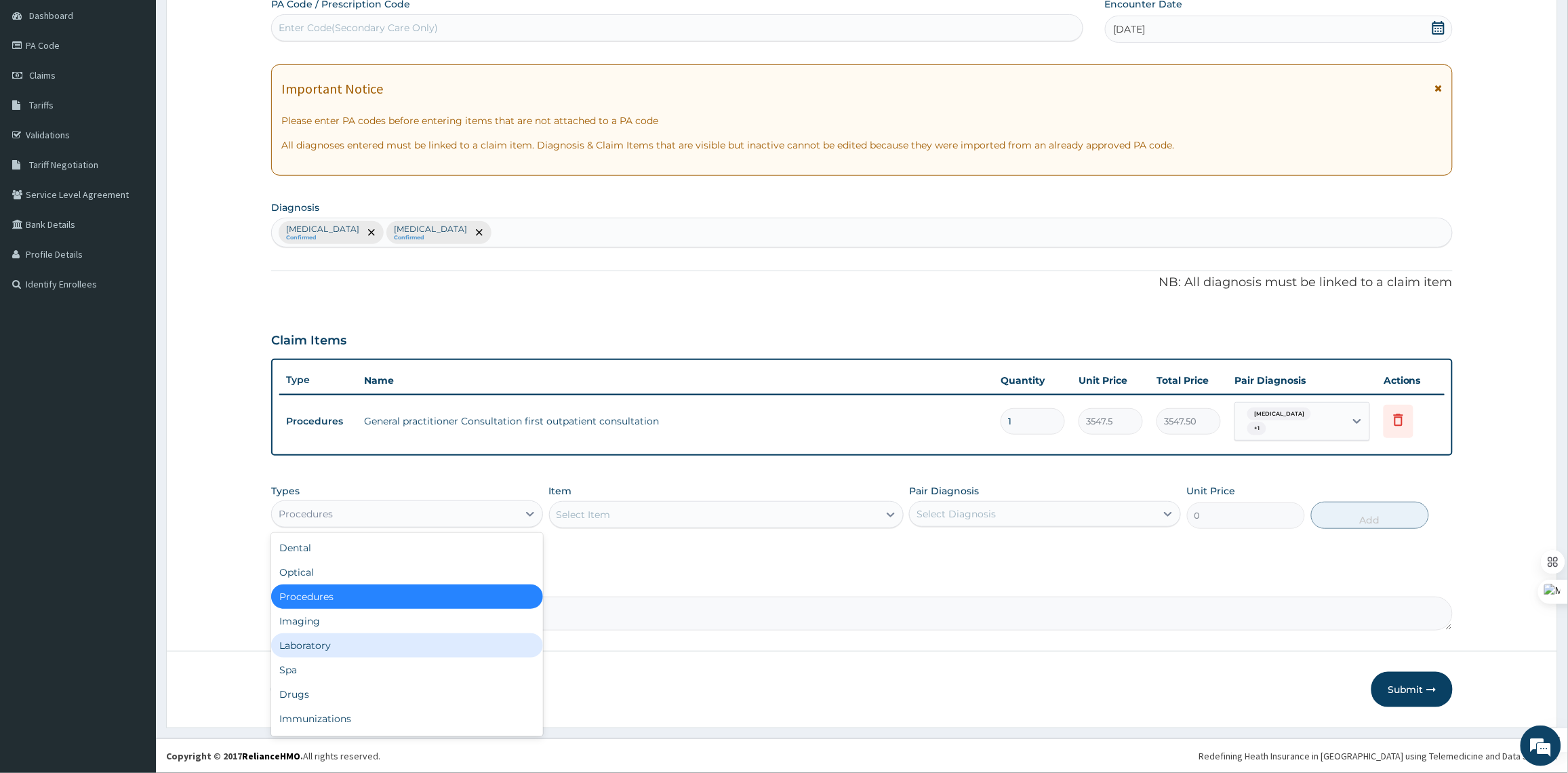
drag, startPoint x: 415, startPoint y: 643, endPoint x: 534, endPoint y: 608, distance: 124.0
click at [418, 644] on div "Laboratory" at bounding box center [407, 645] width 272 height 24
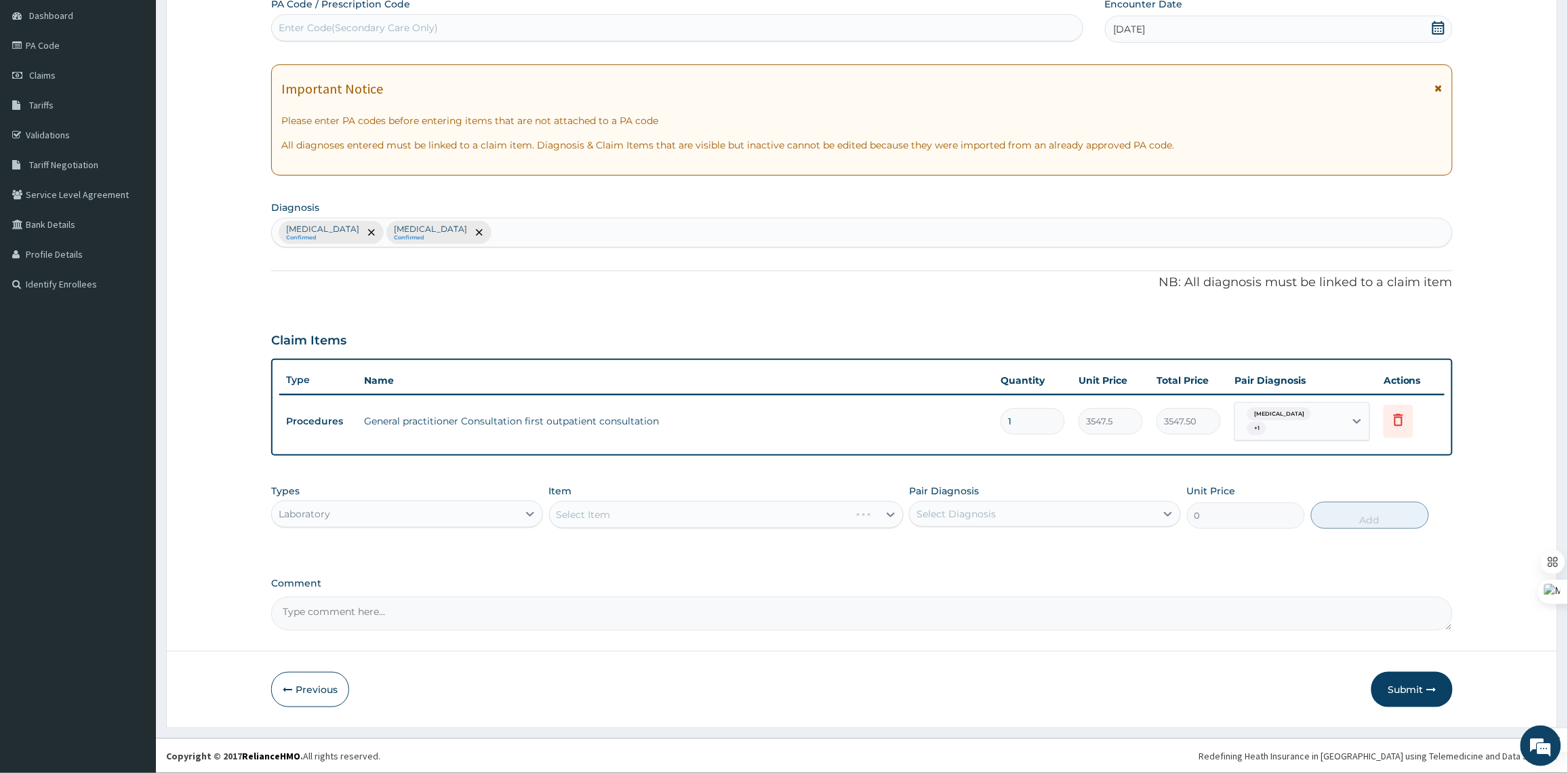
click at [679, 510] on div "Select Item" at bounding box center [726, 514] width 354 height 27
click at [713, 511] on div "Select Item" at bounding box center [726, 514] width 354 height 27
click at [713, 511] on div "Select Item" at bounding box center [714, 514] width 329 height 22
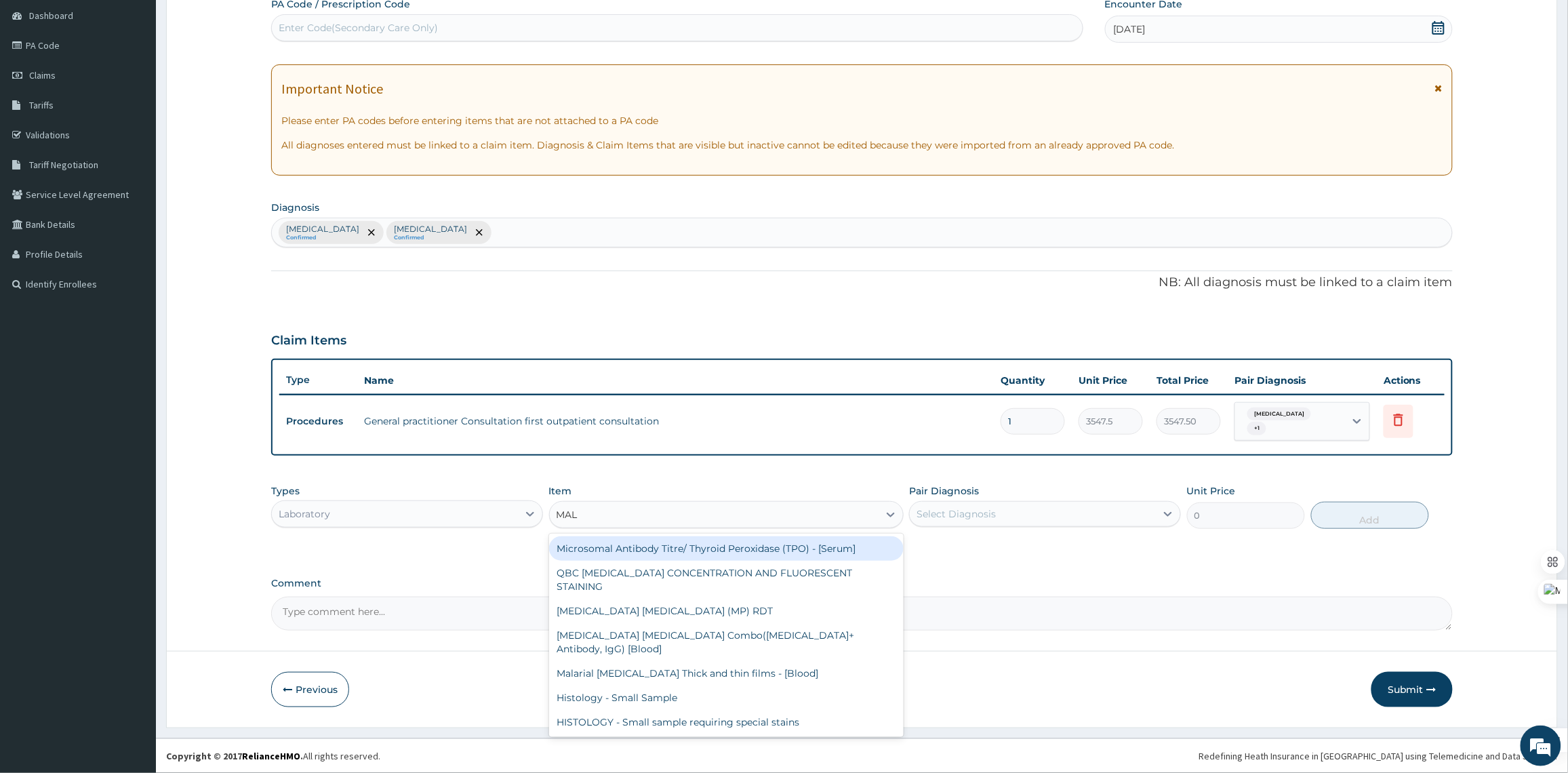
type input "MALA"
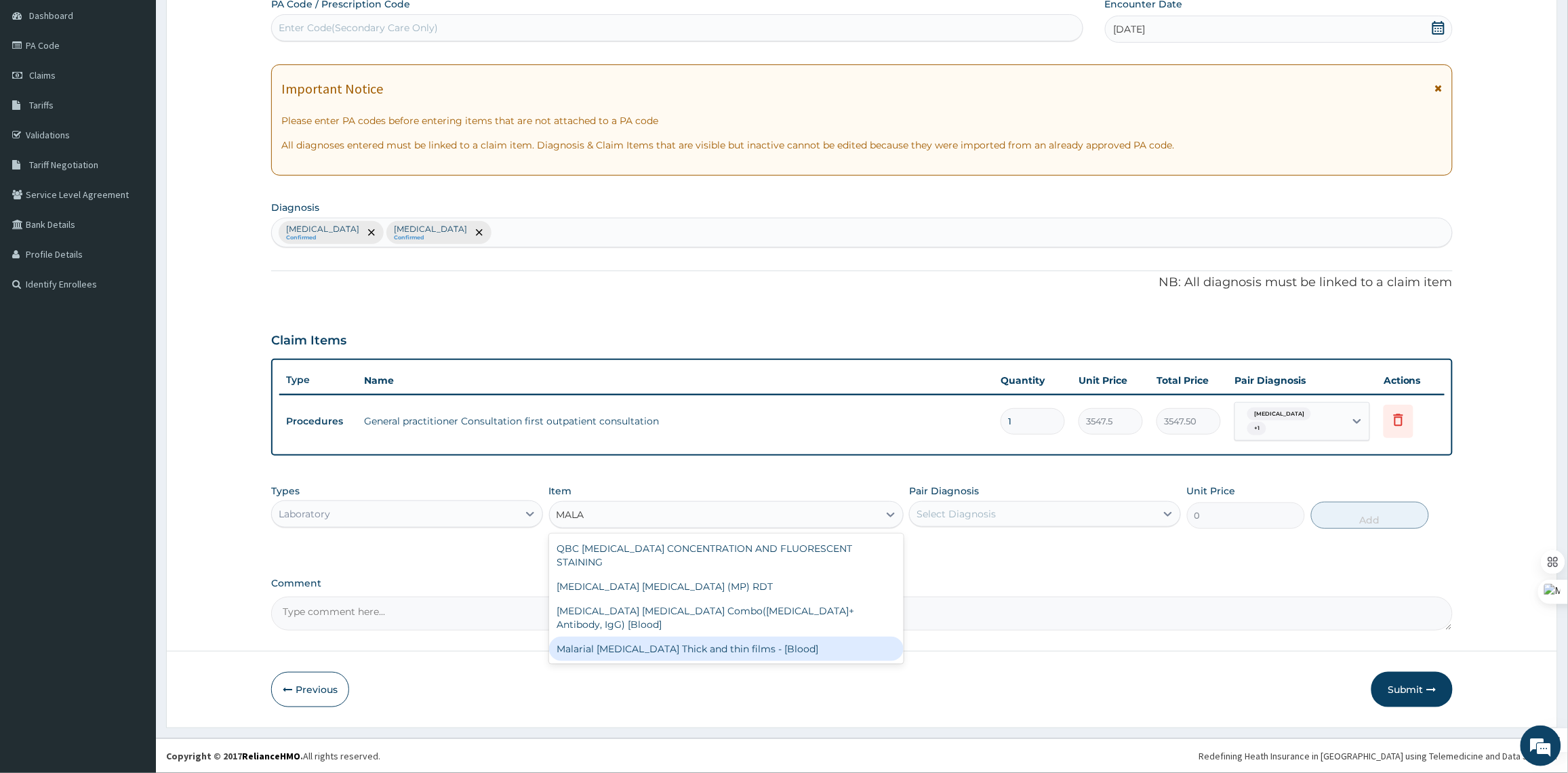
click at [775, 636] on div "Malarial Parasite Thick and thin films - [Blood]" at bounding box center [726, 648] width 354 height 24
type input "1612.5"
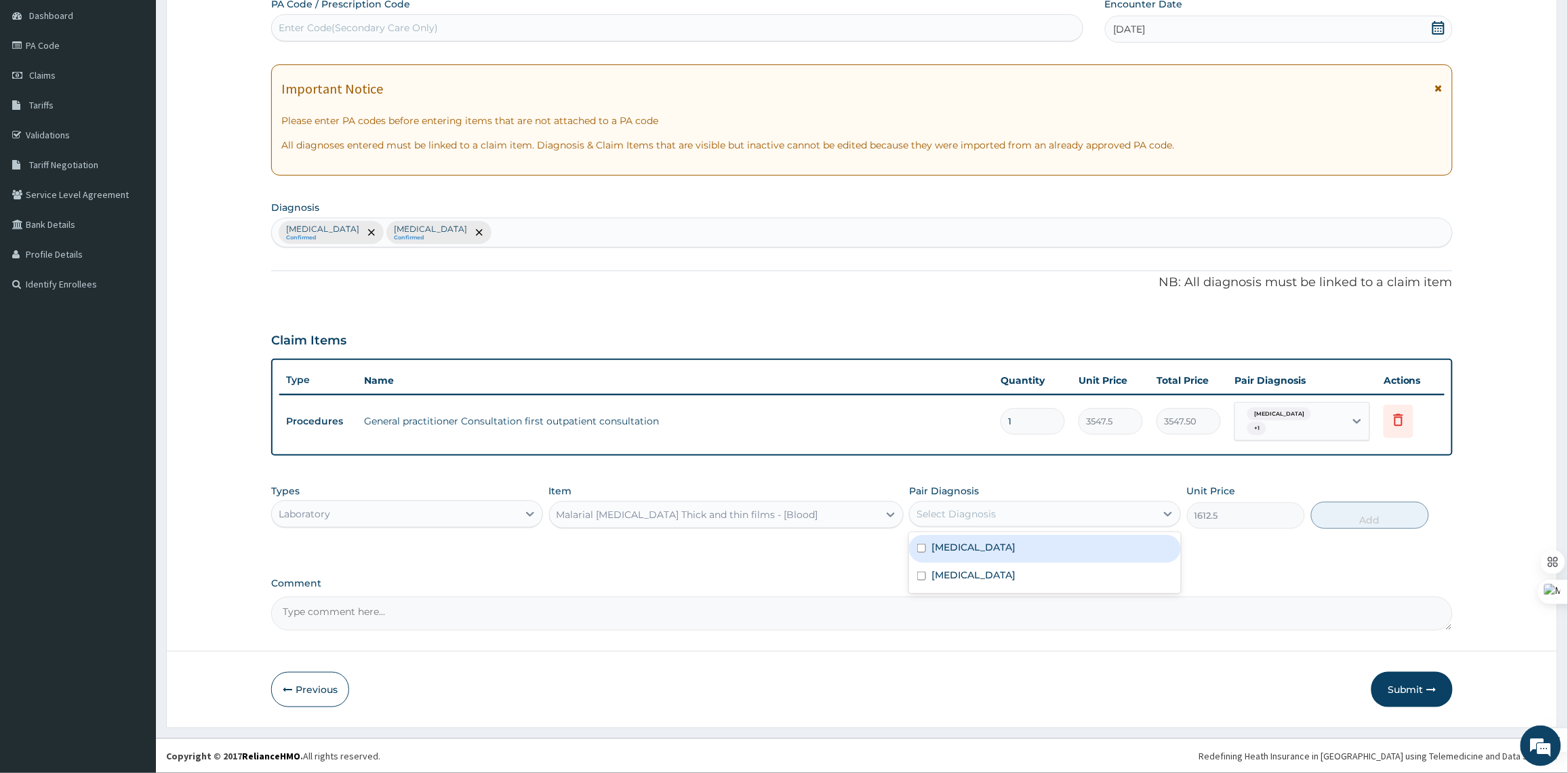
click at [1068, 514] on div "Select Diagnosis" at bounding box center [1032, 514] width 246 height 22
click at [1030, 552] on div "Malaria, unspecified" at bounding box center [1045, 549] width 272 height 28
checkbox input "true"
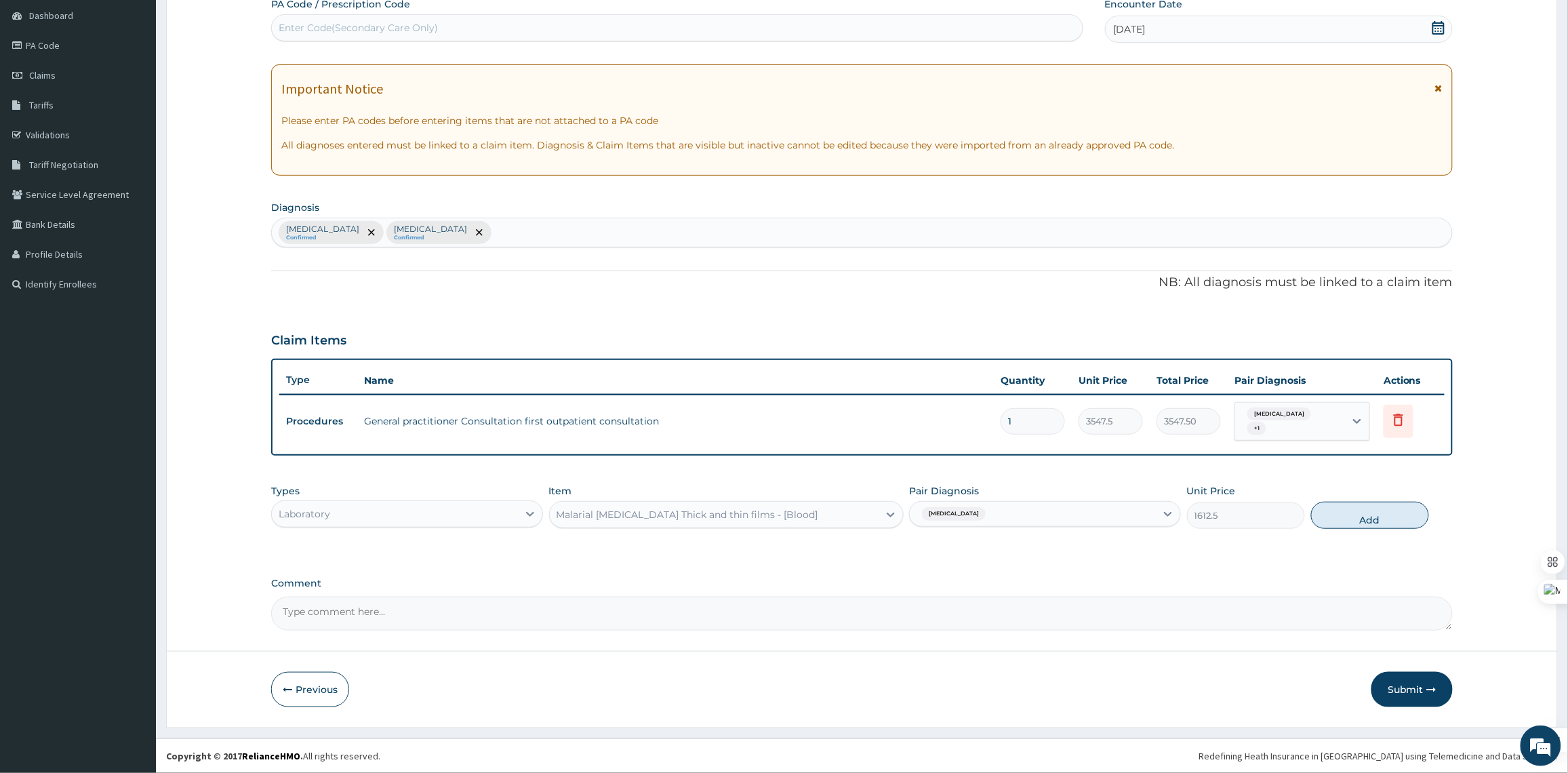
click at [1353, 512] on button "Add" at bounding box center [1369, 515] width 117 height 27
type input "0"
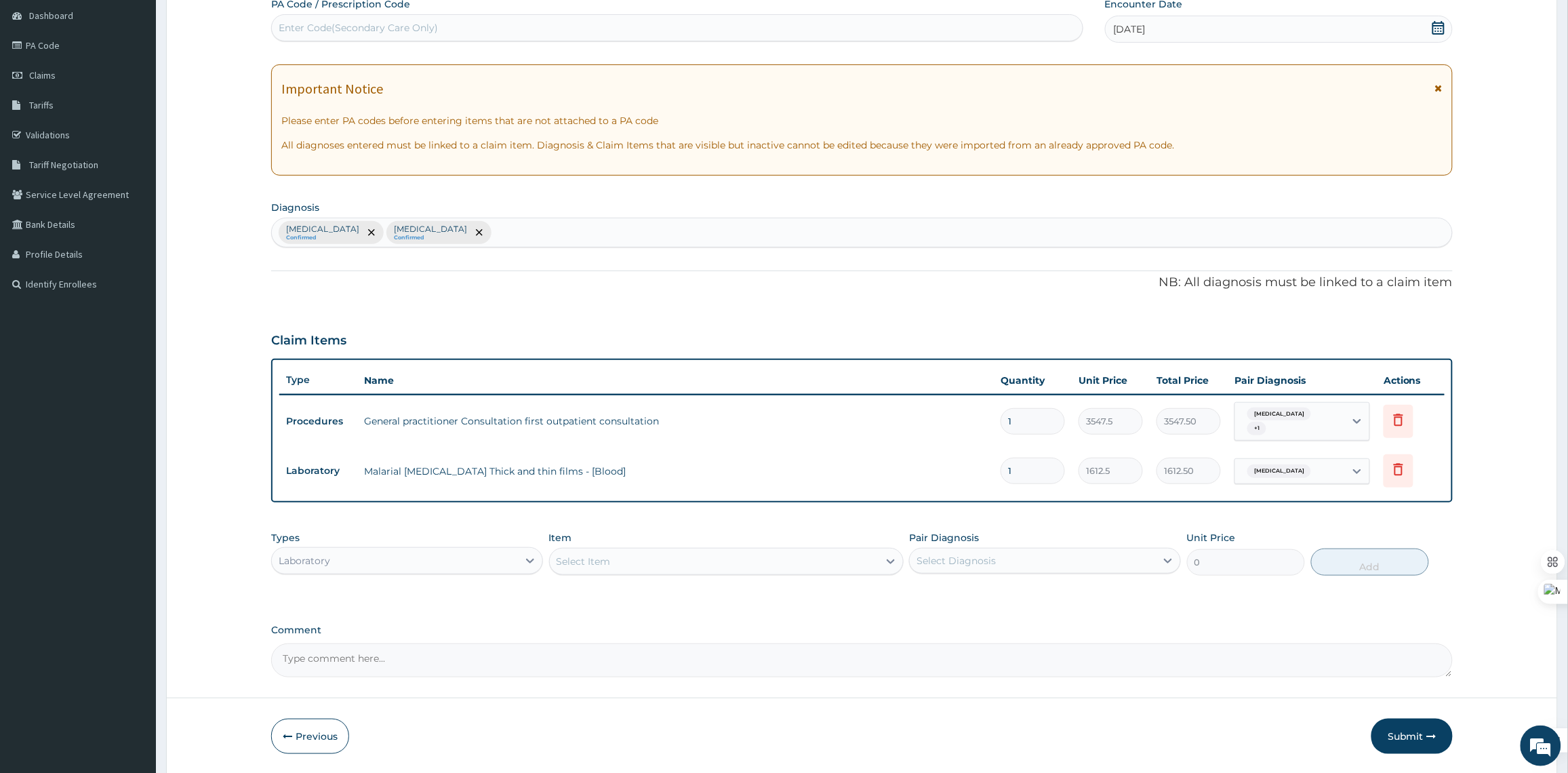
click at [405, 558] on div "Laboratory" at bounding box center [395, 561] width 246 height 22
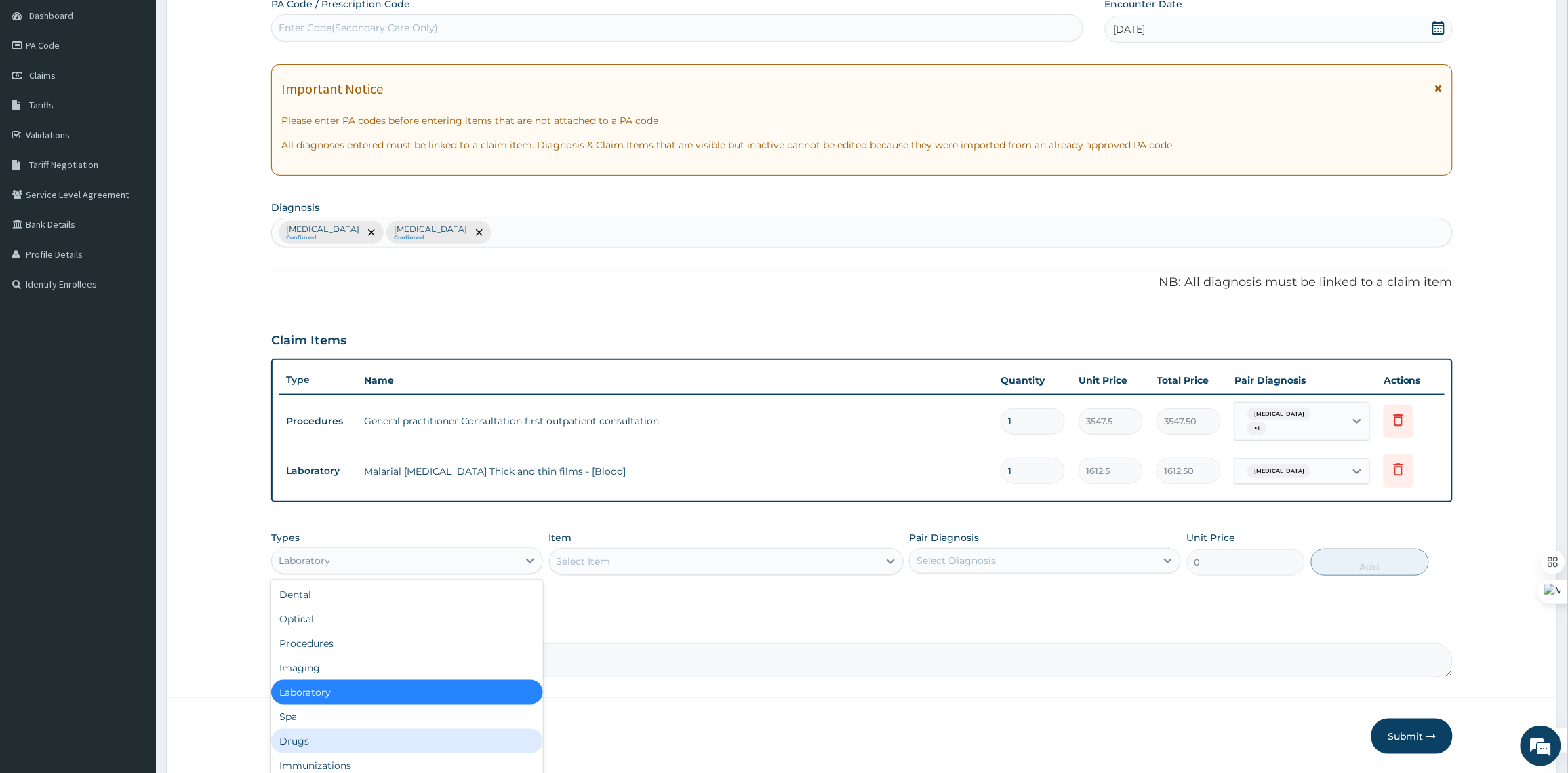
click at [339, 734] on div "Drugs" at bounding box center [407, 740] width 272 height 24
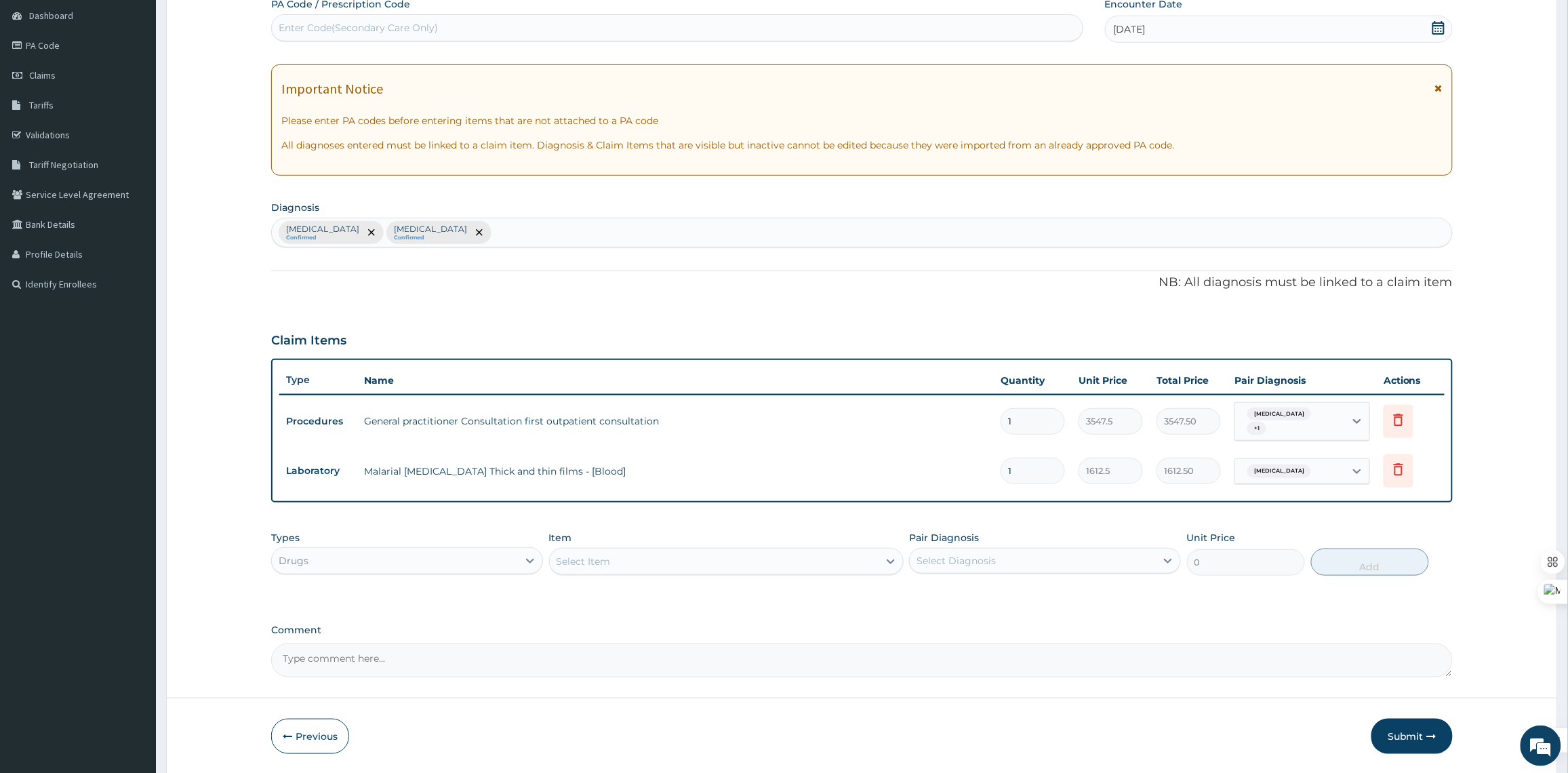
click at [585, 234] on div "Malaria, unspecified Confirmed Typhoid fever, unspecified Confirmed" at bounding box center [862, 231] width 1180 height 28
type input "SEPSIS"
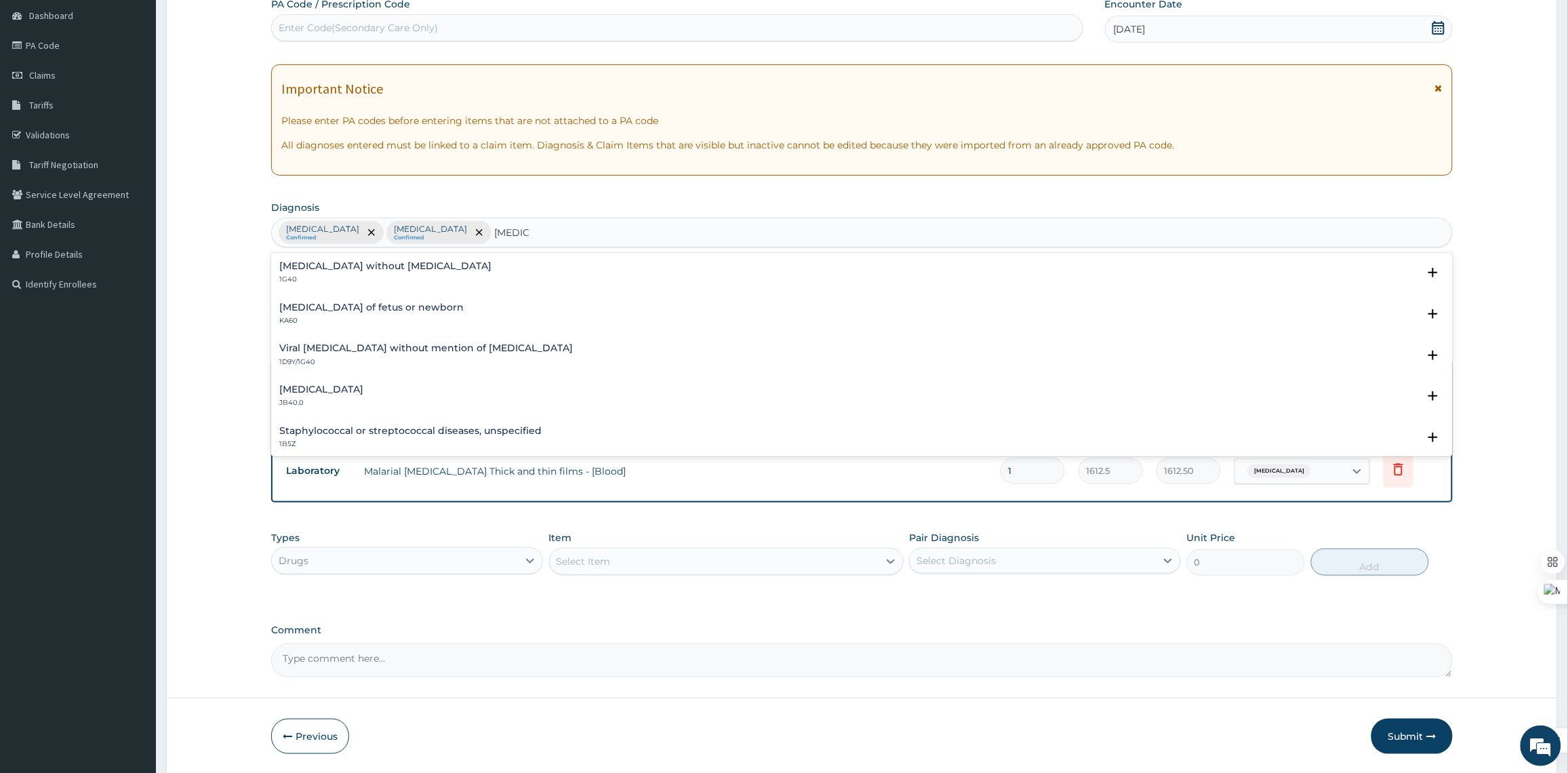
click at [474, 273] on div "Sepsis without septic shock 1G40" at bounding box center [861, 273] width 1165 height 24
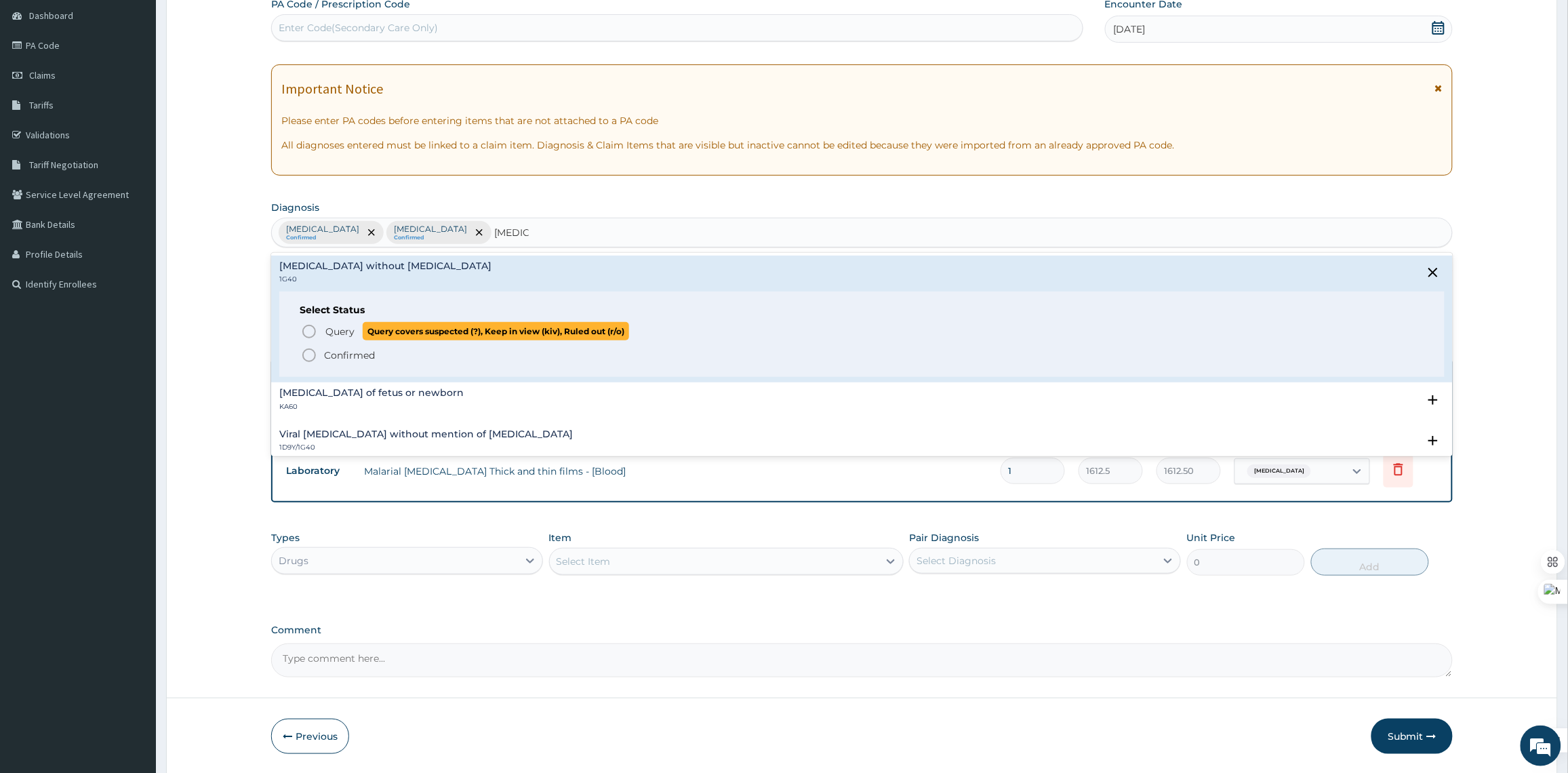
click at [361, 332] on p "Query Query covers suspected (?), Keep in view (kiv), Ruled out (r/o)" at bounding box center [475, 331] width 305 height 18
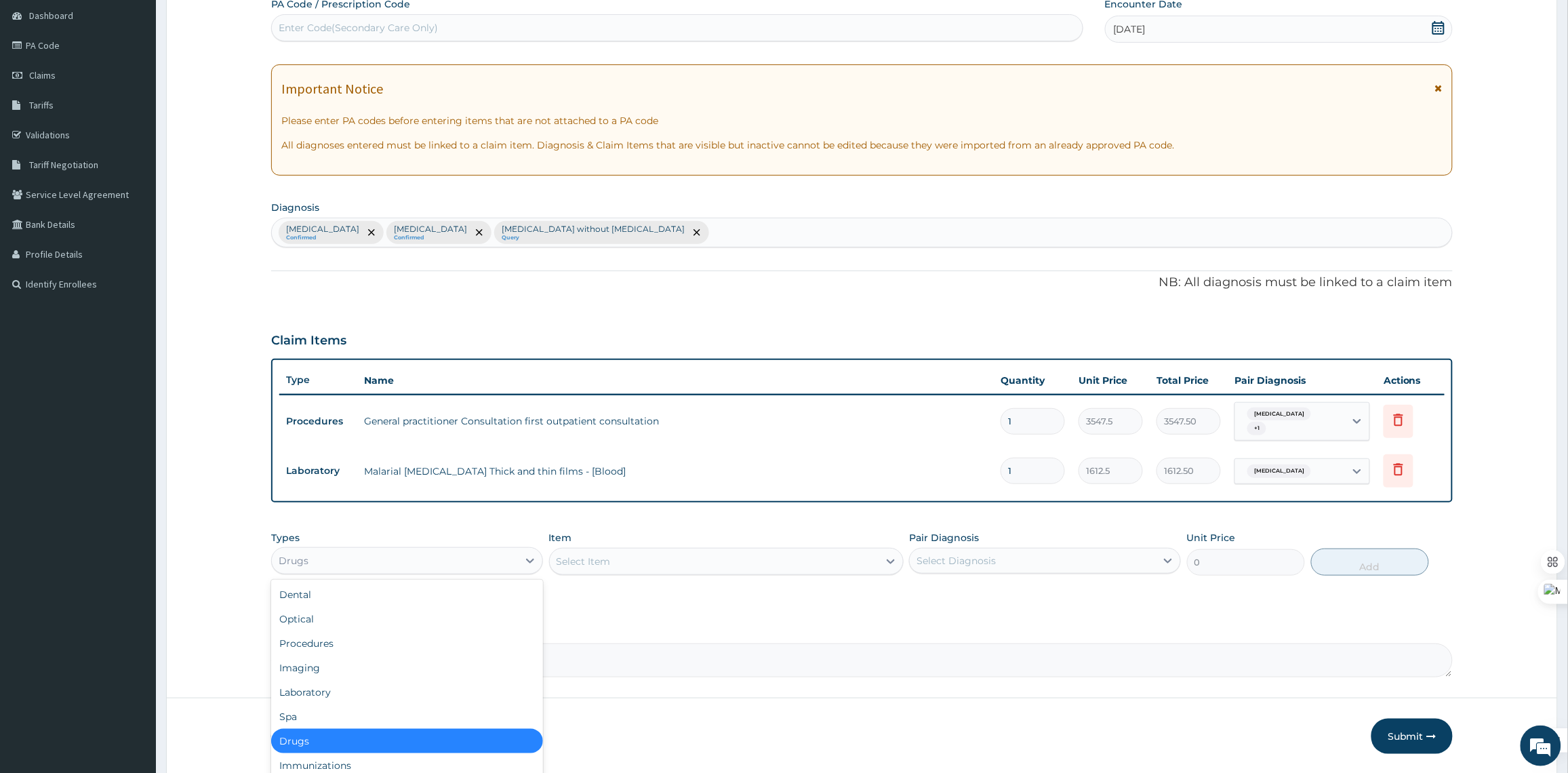
click at [512, 564] on div "Drugs" at bounding box center [395, 561] width 246 height 22
